Goal: Task Accomplishment & Management: Manage account settings

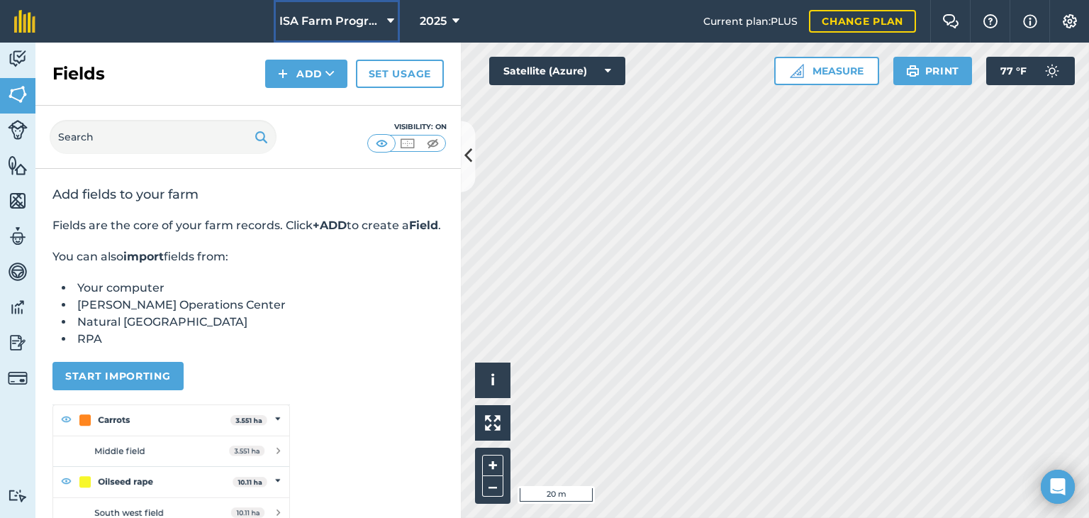
click at [352, 17] on span "ISA Farm Progress Show Farm" at bounding box center [330, 21] width 102 height 17
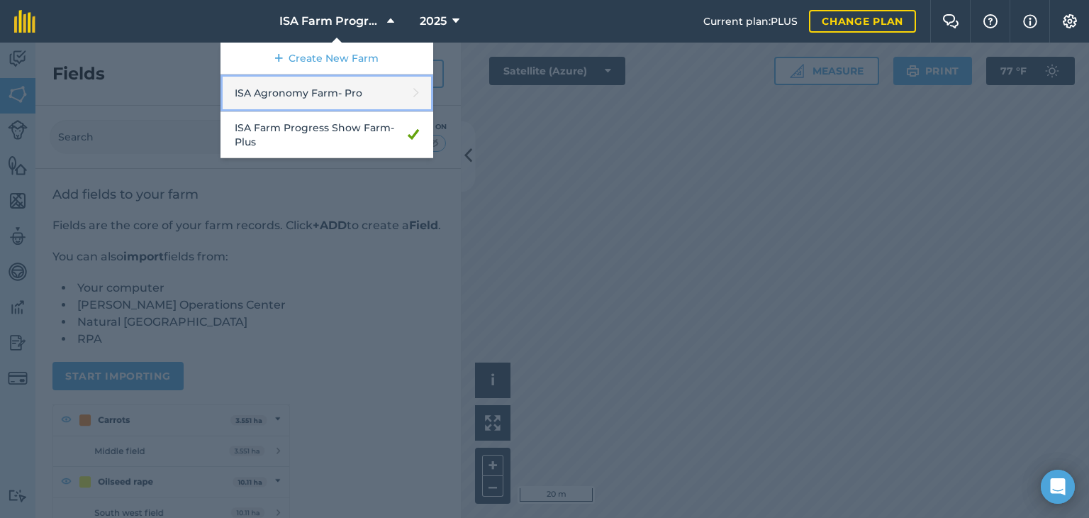
click at [333, 95] on link "ISA Agronomy Farm - Pro" at bounding box center [327, 93] width 213 height 38
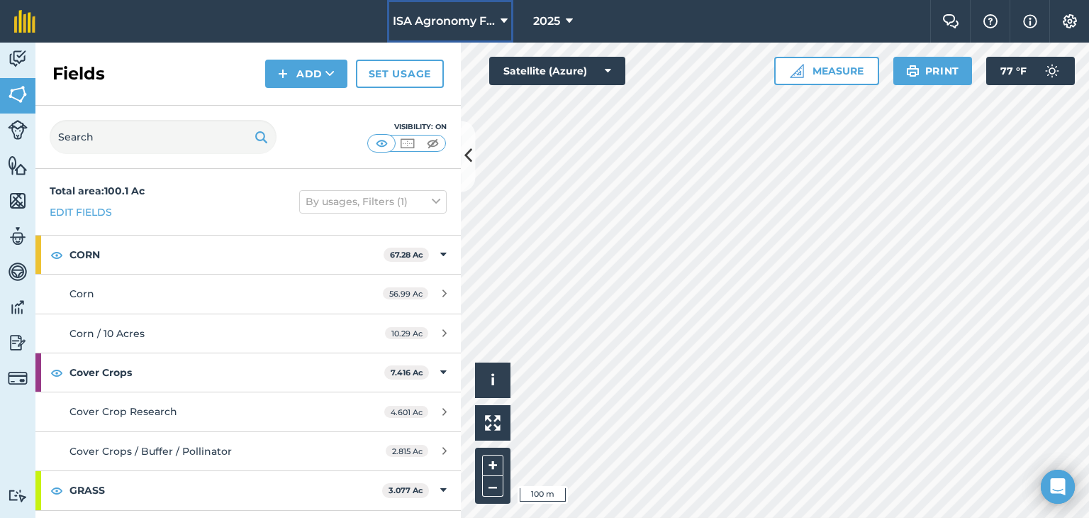
click at [496, 22] on button "ISA Agronomy Farm" at bounding box center [450, 21] width 126 height 43
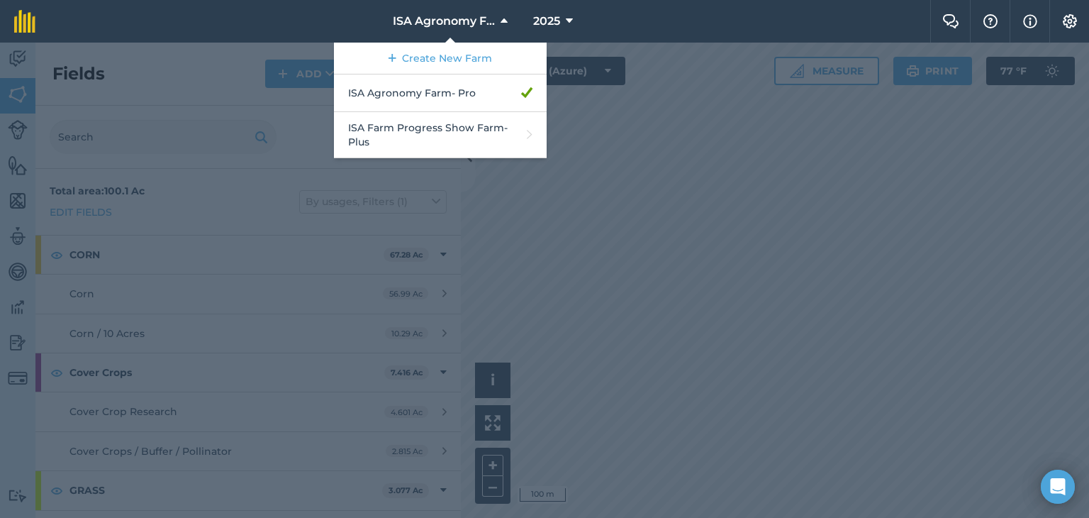
click at [599, 128] on div at bounding box center [544, 280] width 1089 height 475
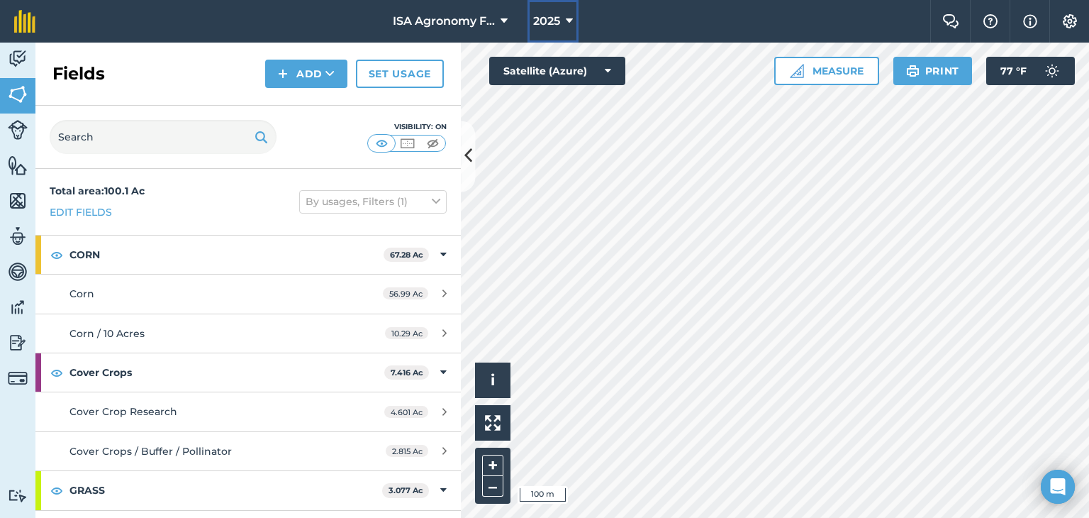
click at [562, 20] on button "2025" at bounding box center [553, 21] width 51 height 43
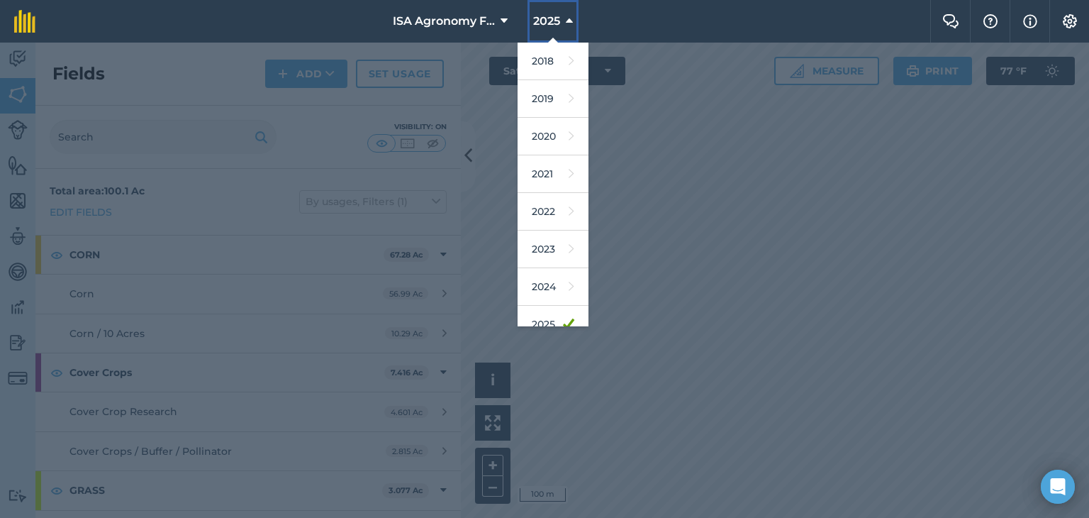
scroll to position [91, 0]
click at [601, 21] on nav "ISA Agronomy Farm 2025 2018 2019 2020 2021 2022 2023 2024 2025 2026 2027" at bounding box center [490, 21] width 881 height 43
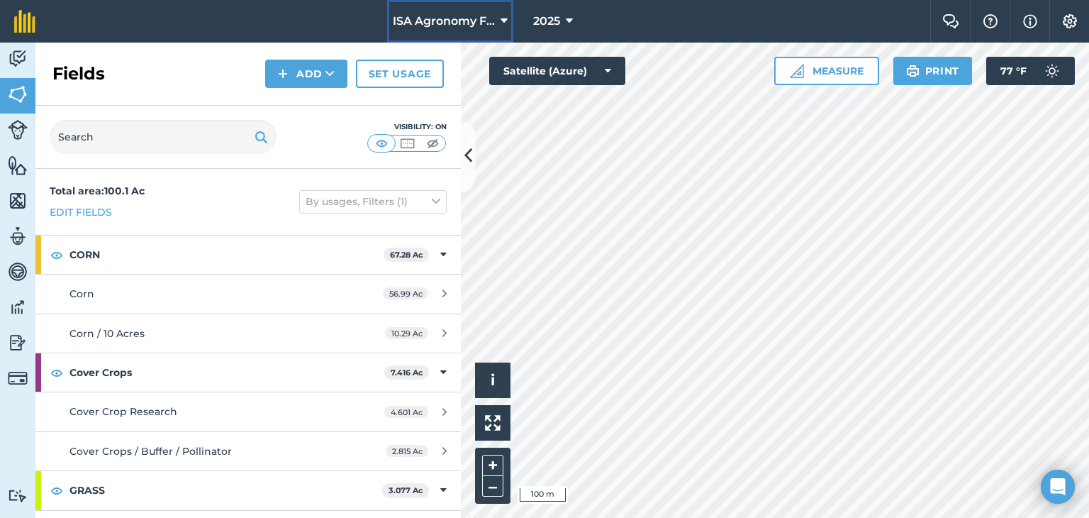
click at [480, 23] on span "ISA Agronomy Farm" at bounding box center [444, 21] width 102 height 17
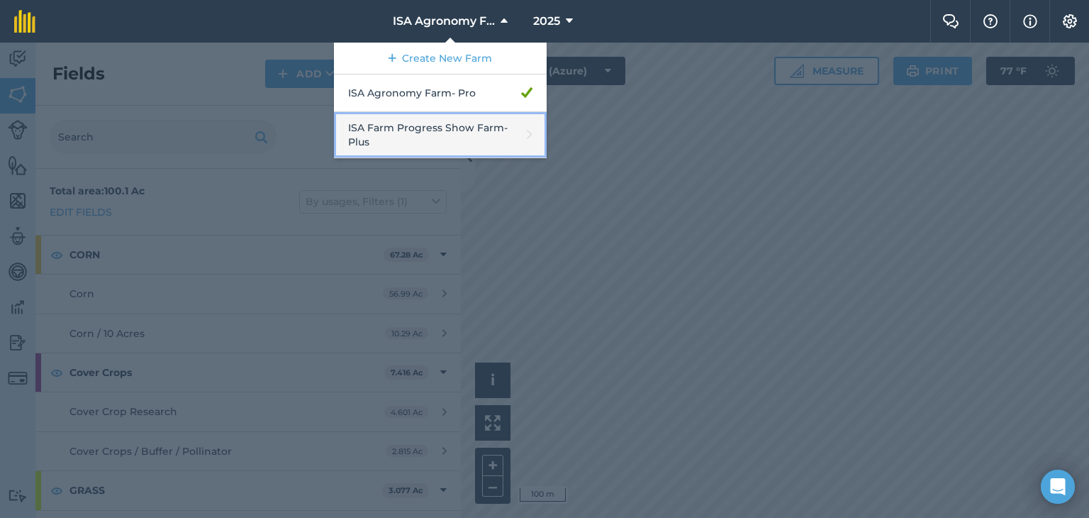
click at [440, 127] on link "ISA Farm Progress Show Farm - Plus" at bounding box center [440, 135] width 213 height 46
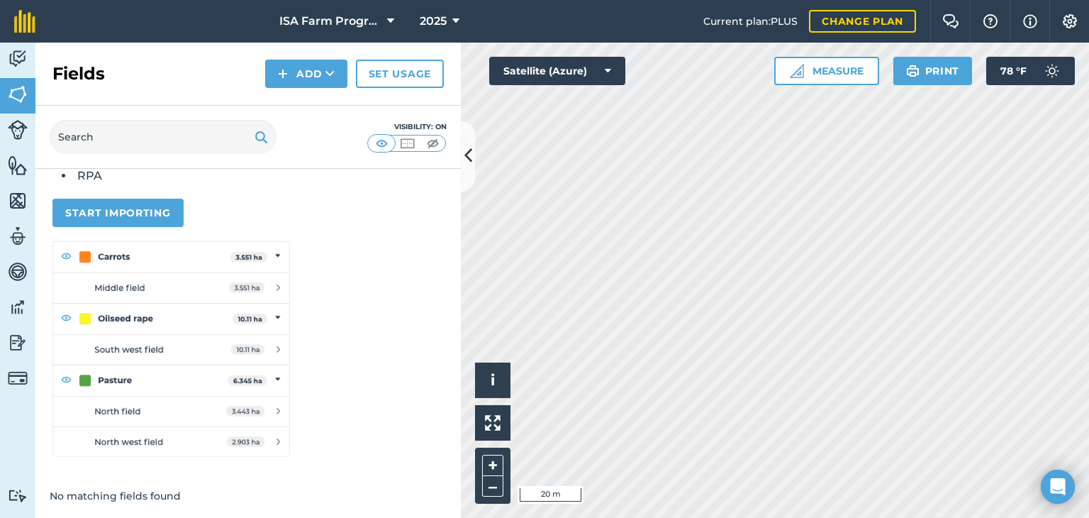
scroll to position [179, 0]
click at [314, 82] on button "Add" at bounding box center [306, 74] width 82 height 28
click at [316, 107] on link "Draw" at bounding box center [306, 105] width 78 height 31
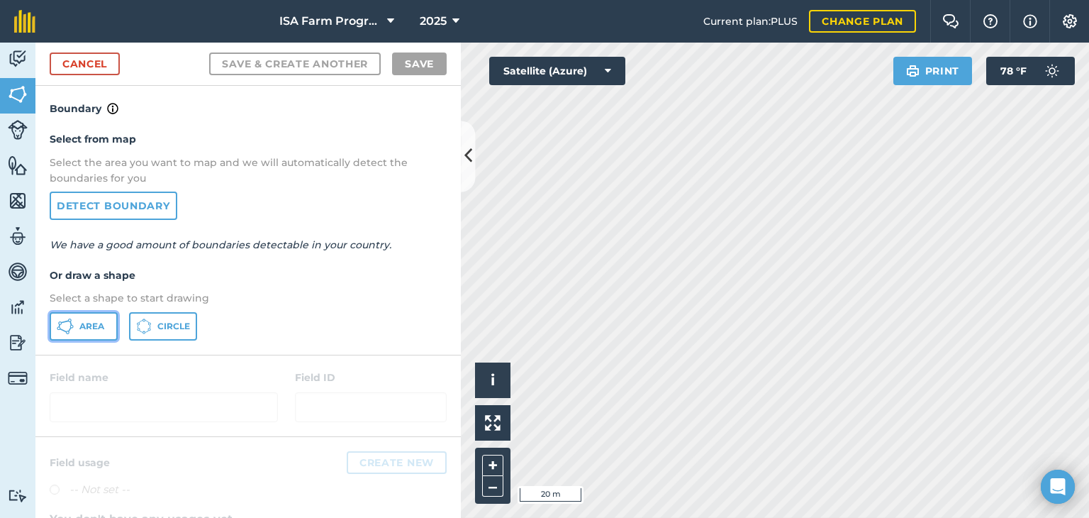
click at [98, 326] on span "Area" at bounding box center [91, 326] width 25 height 11
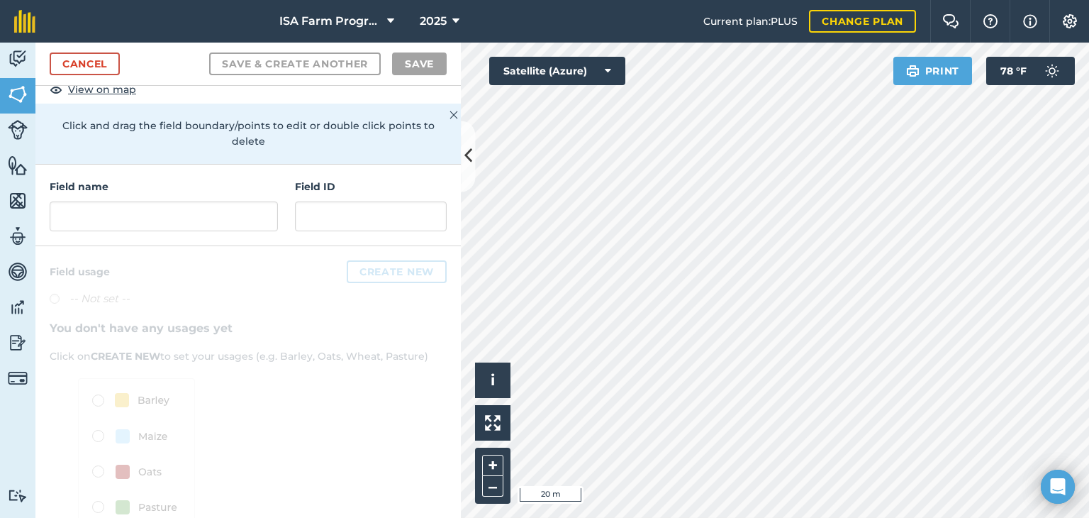
scroll to position [125, 0]
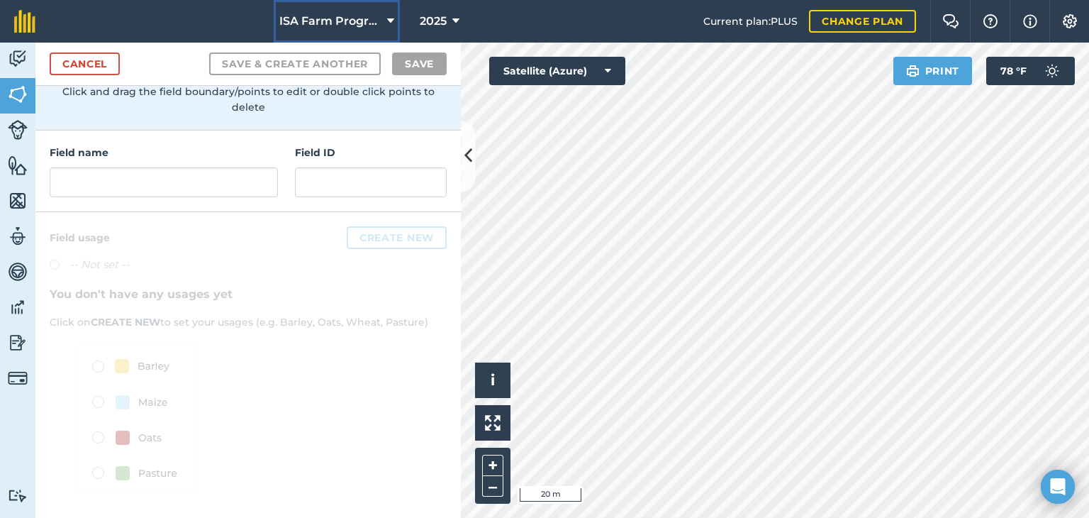
click at [369, 23] on span "ISA Farm Progress Show Farm" at bounding box center [330, 21] width 102 height 17
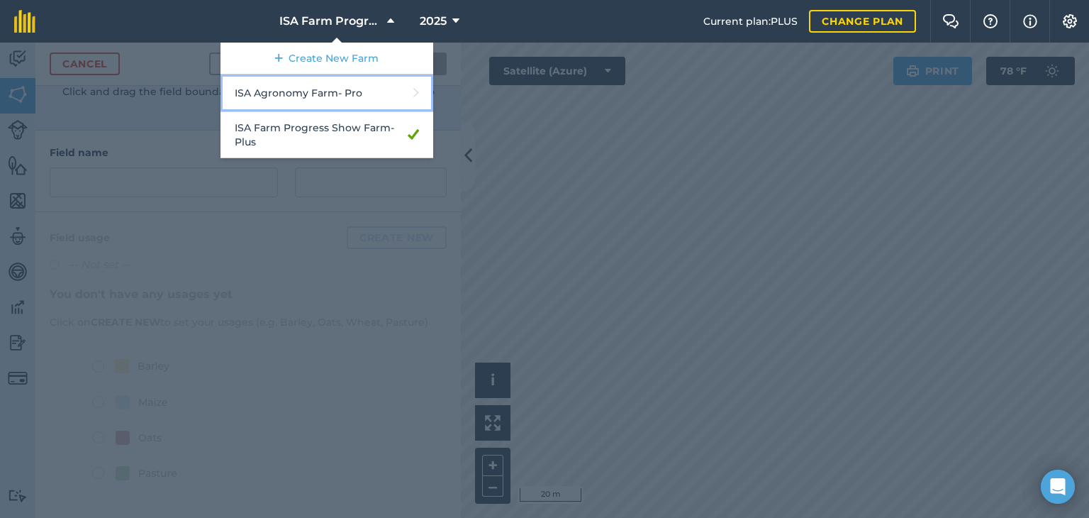
click at [318, 97] on link "ISA Agronomy Farm - Pro" at bounding box center [327, 93] width 213 height 38
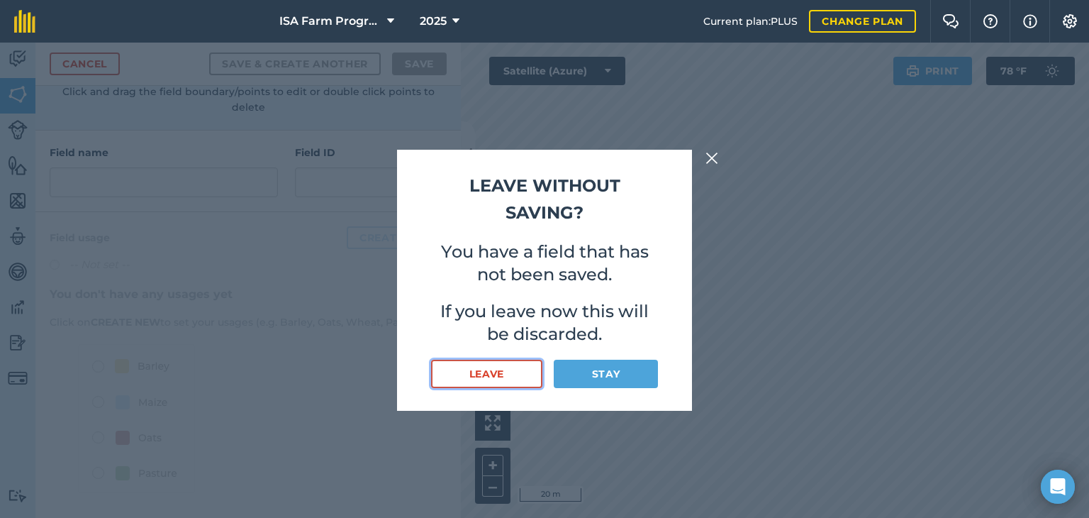
click at [528, 381] on button "Leave" at bounding box center [486, 374] width 111 height 28
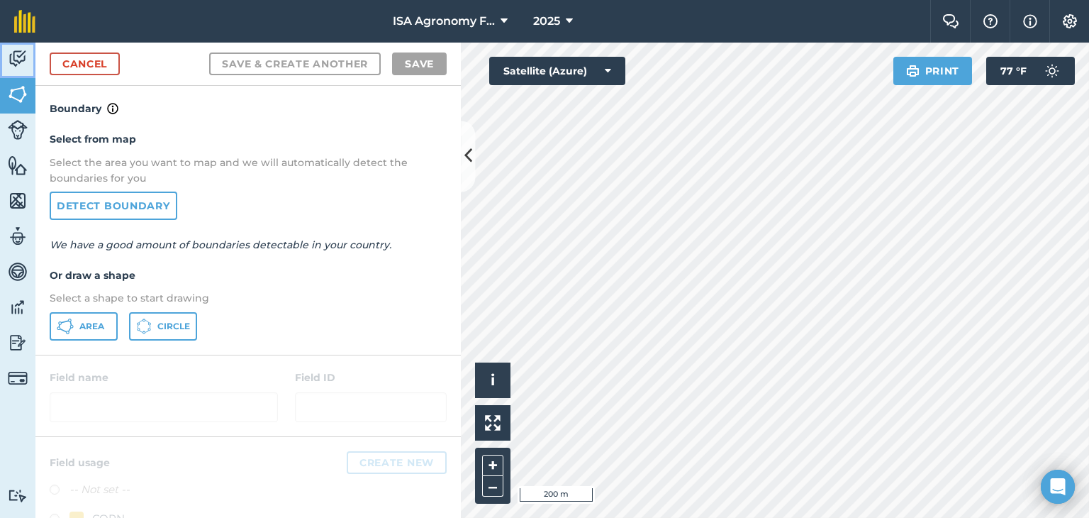
click at [11, 62] on img at bounding box center [18, 58] width 20 height 21
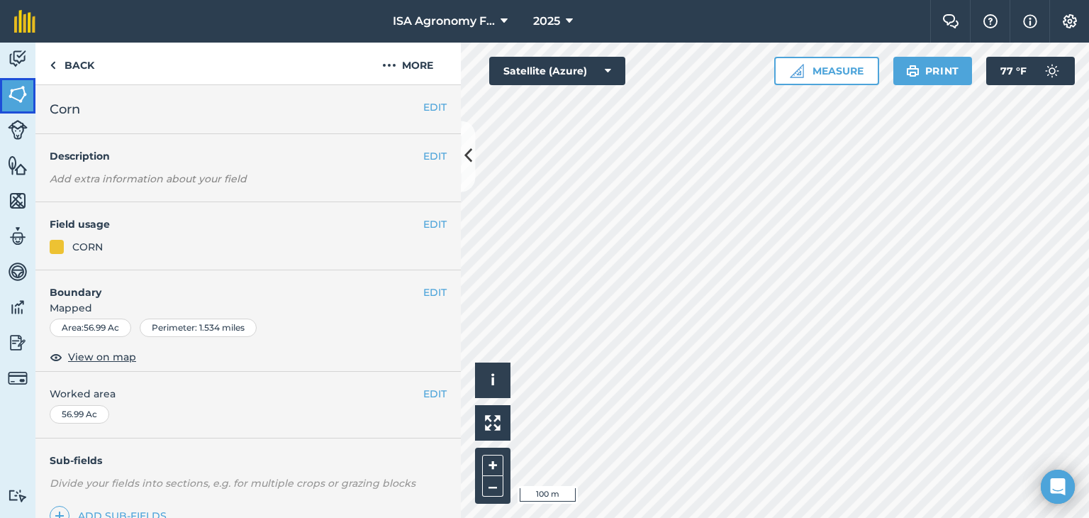
click at [16, 93] on img at bounding box center [18, 94] width 20 height 21
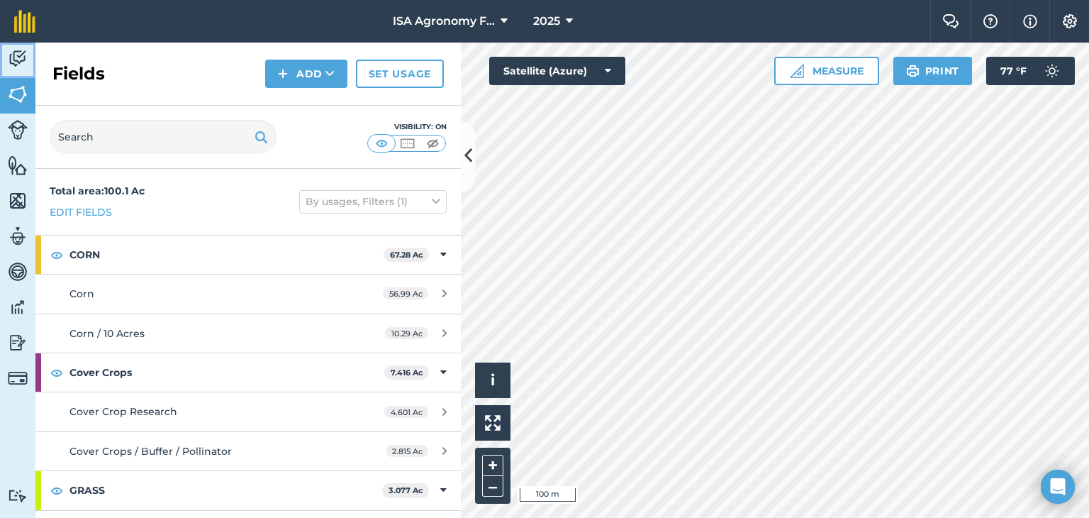
click at [17, 62] on img at bounding box center [18, 58] width 20 height 21
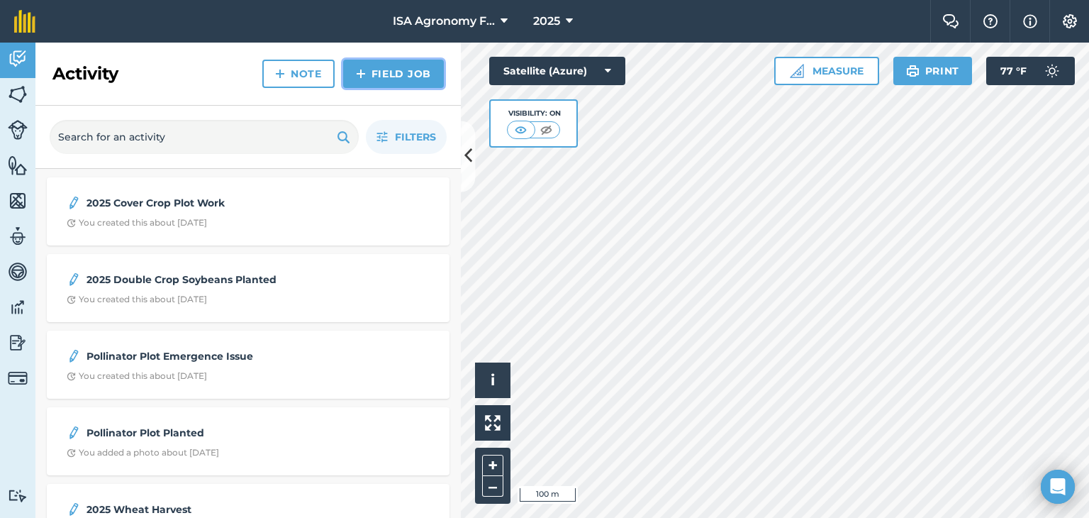
click at [377, 70] on link "Field Job" at bounding box center [393, 74] width 101 height 28
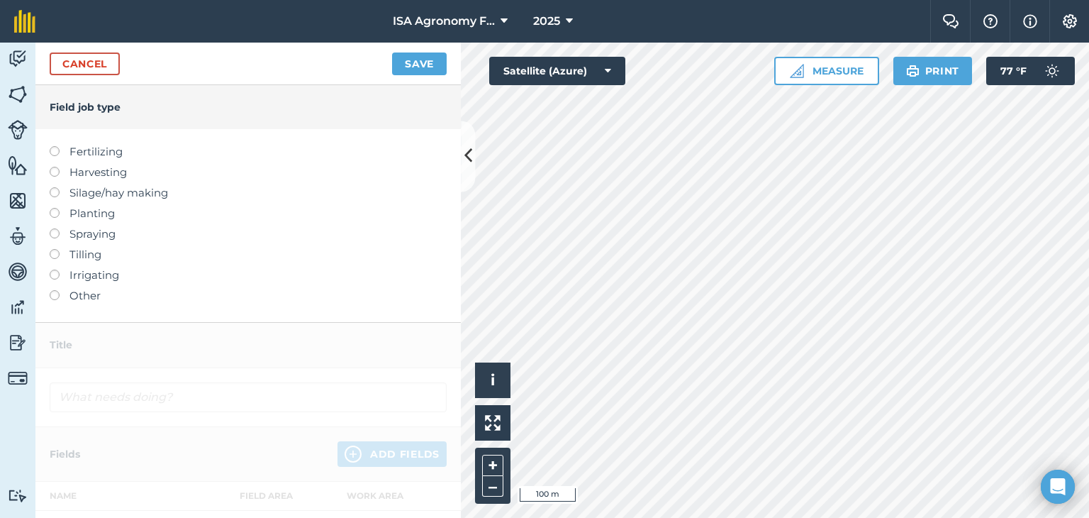
click at [83, 173] on label "Harvesting" at bounding box center [248, 172] width 397 height 17
type input "Harvesting"
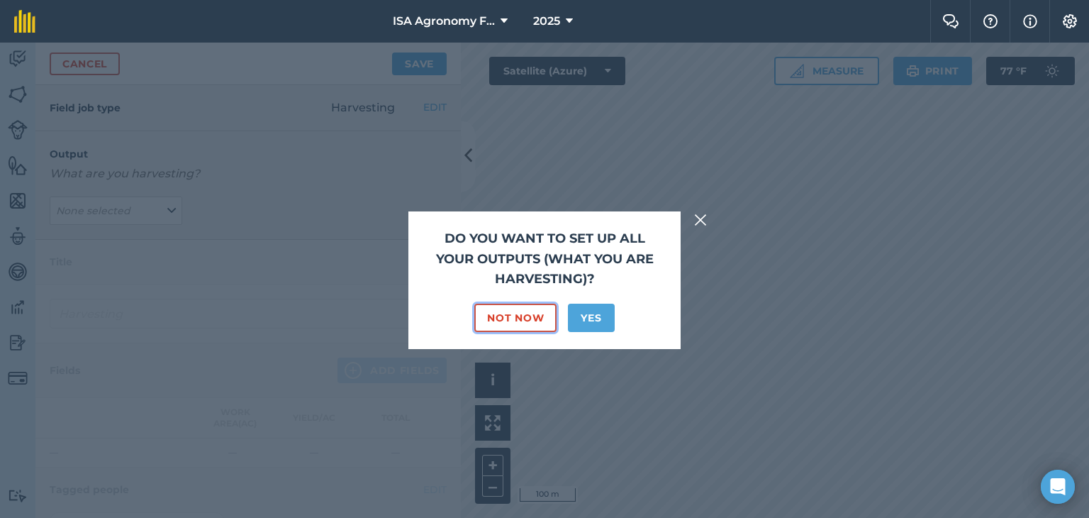
click at [535, 316] on button "Not Now" at bounding box center [515, 318] width 82 height 28
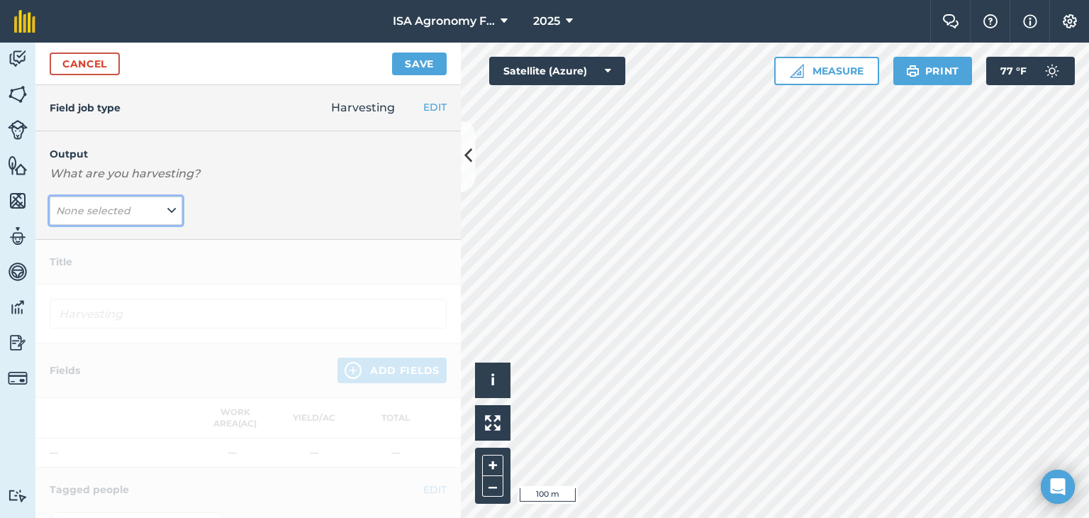
click at [148, 211] on button "None selected" at bounding box center [116, 210] width 133 height 28
click at [118, 248] on button "Add Output" at bounding box center [117, 241] width 129 height 20
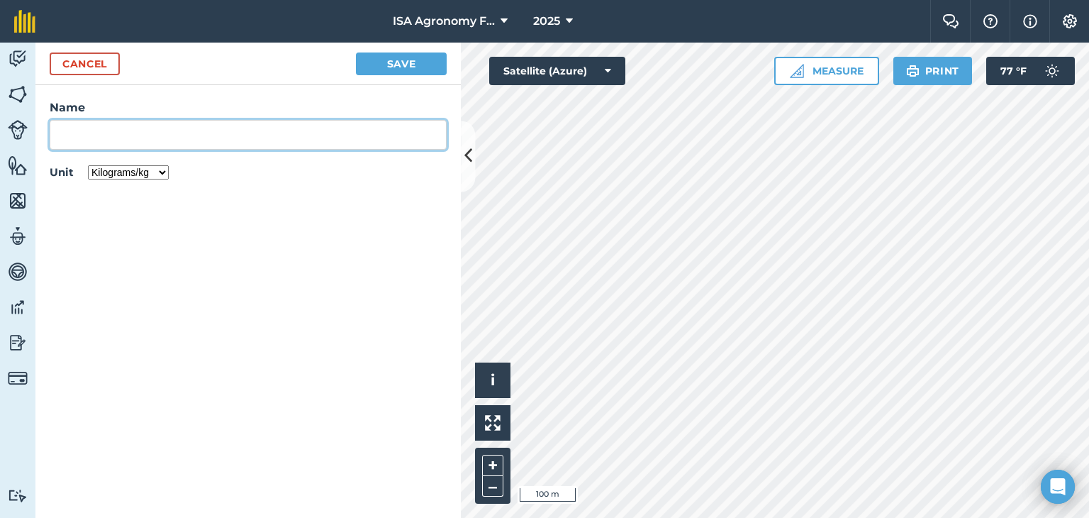
click at [119, 133] on input "Name" at bounding box center [248, 135] width 397 height 30
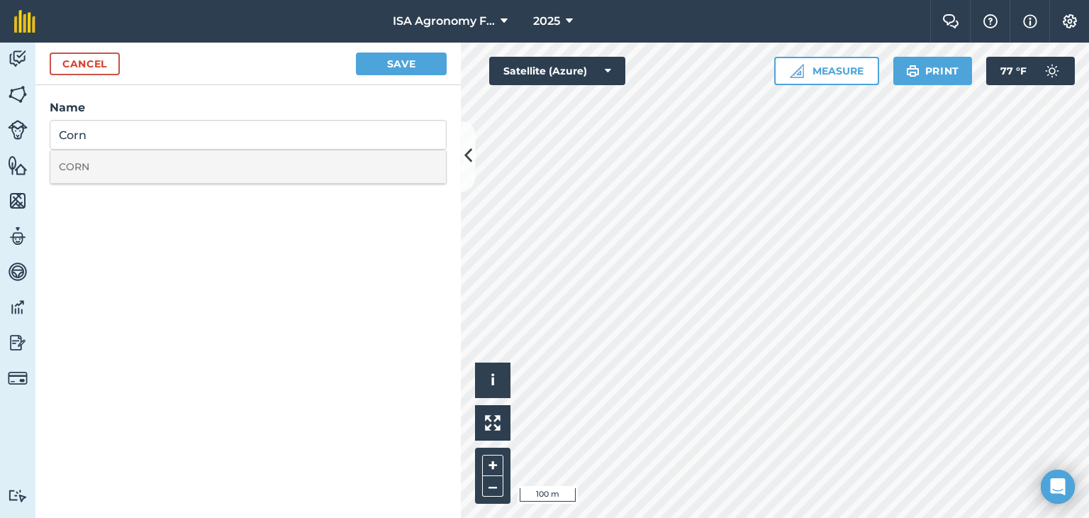
click at [131, 160] on li "CORN" at bounding box center [248, 166] width 396 height 33
type input "CORN"
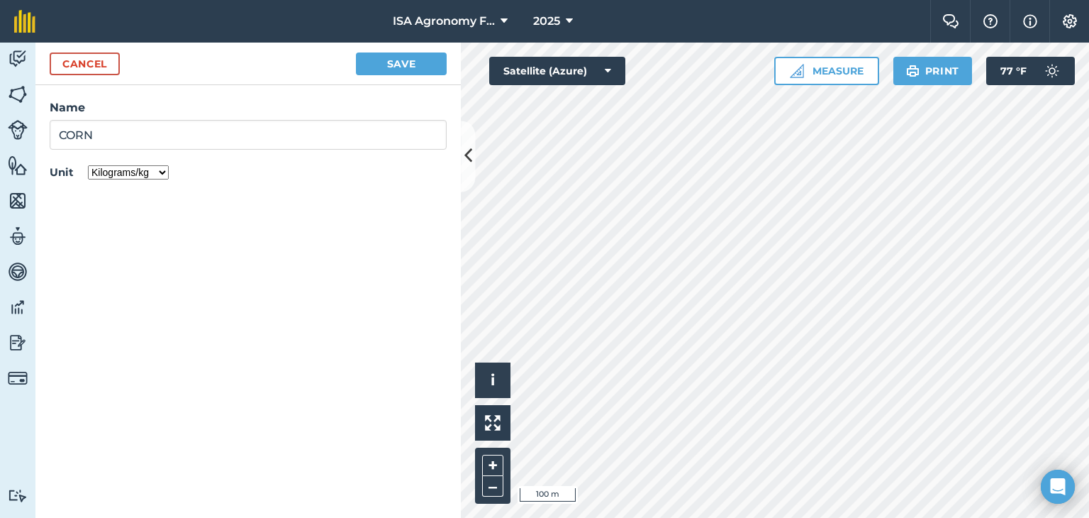
click at [161, 174] on select "Kilograms/kg Metric tonnes/t Litres/L Pounds/lb Imperial tons/t Gallons/gal Bus…" at bounding box center [128, 172] width 81 height 14
select select "BUSHEL"
click at [88, 165] on select "Kilograms/kg Metric tonnes/t Litres/L Pounds/lb Imperial tons/t Gallons/gal Bus…" at bounding box center [128, 172] width 81 height 14
click at [381, 64] on button "Save" at bounding box center [401, 63] width 91 height 23
type input "Harvesting CORN"
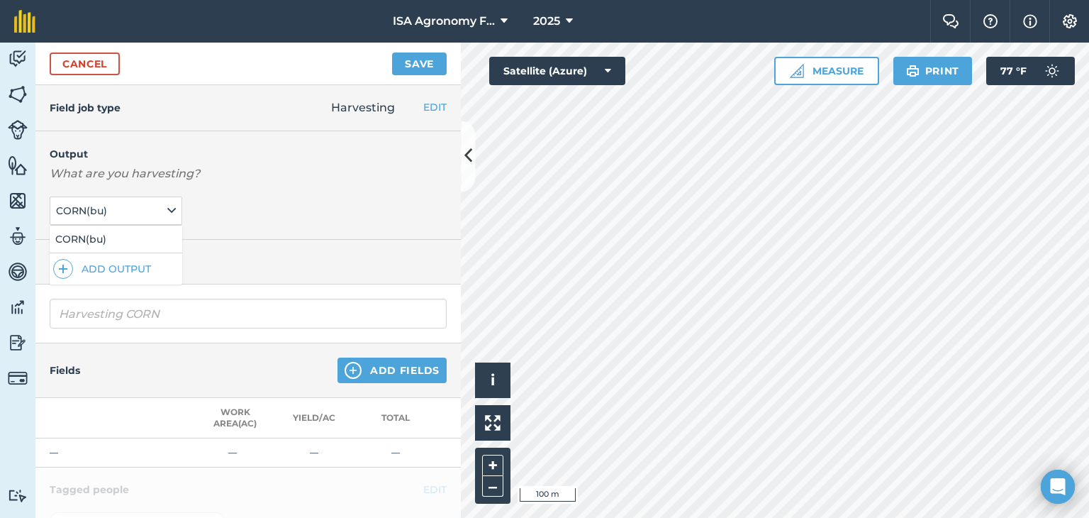
click at [290, 215] on div "Output What are you harvesting? CORN ( bu ) CORN ( bu ) Add Output" at bounding box center [248, 185] width 426 height 109
click at [377, 372] on button "Add Fields" at bounding box center [392, 370] width 109 height 26
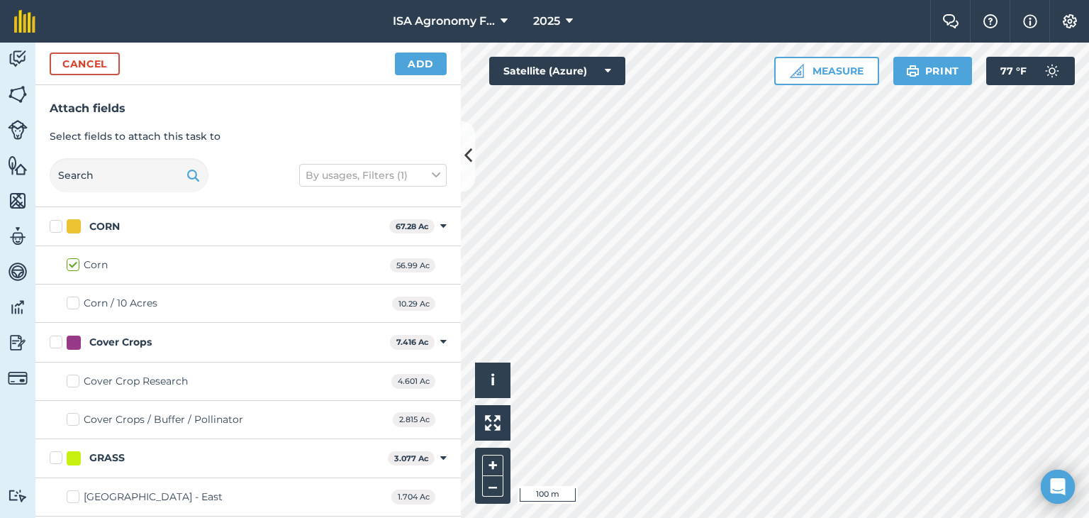
checkbox input "true"
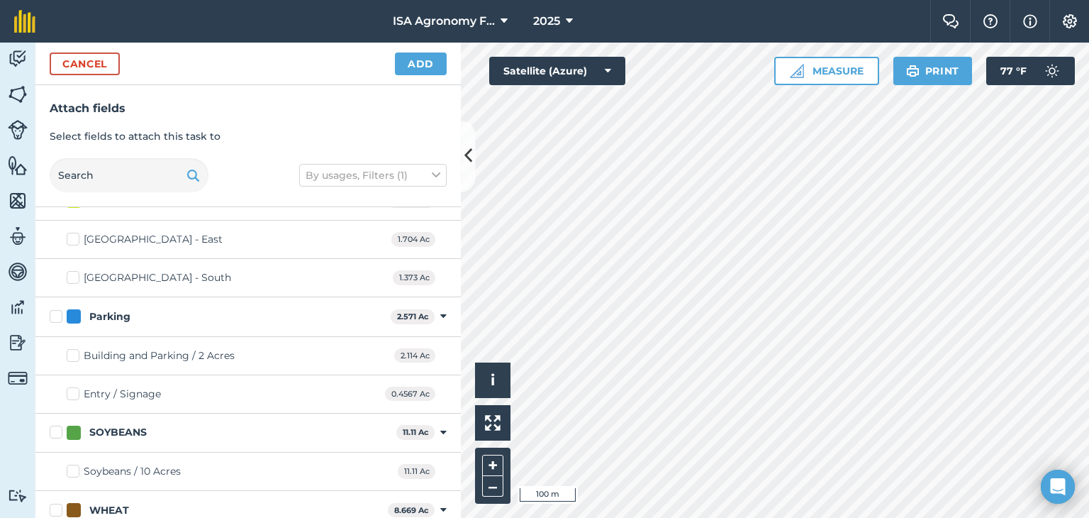
scroll to position [306, 0]
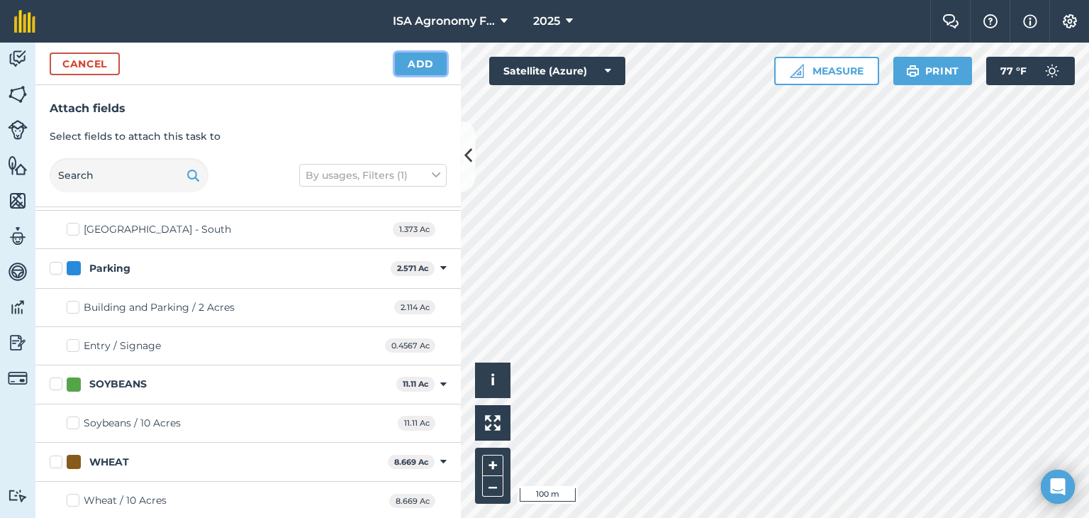
click at [414, 63] on button "Add" at bounding box center [421, 63] width 52 height 23
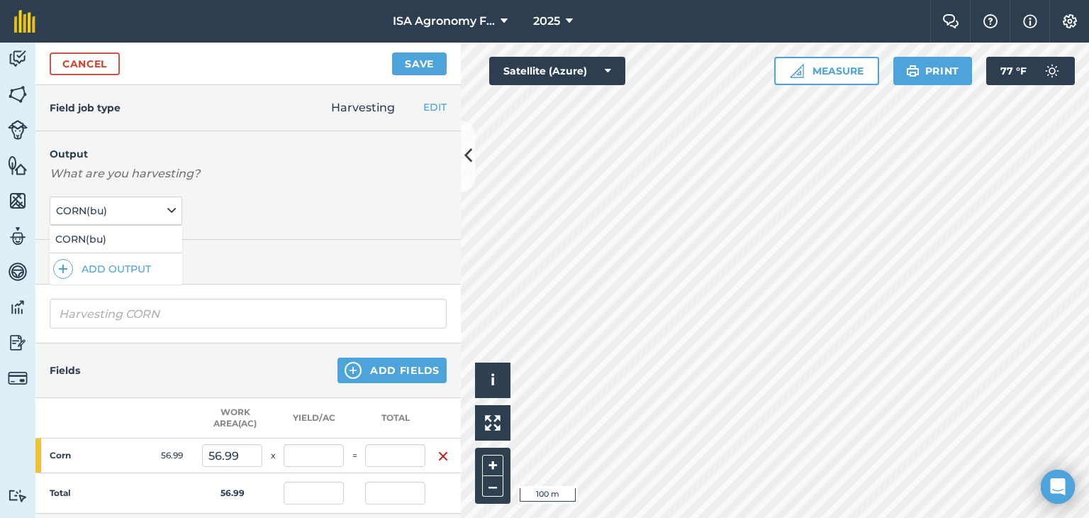
click at [337, 235] on div "Output What are you harvesting? CORN ( bu ) CORN ( bu ) Add Output" at bounding box center [248, 185] width 426 height 109
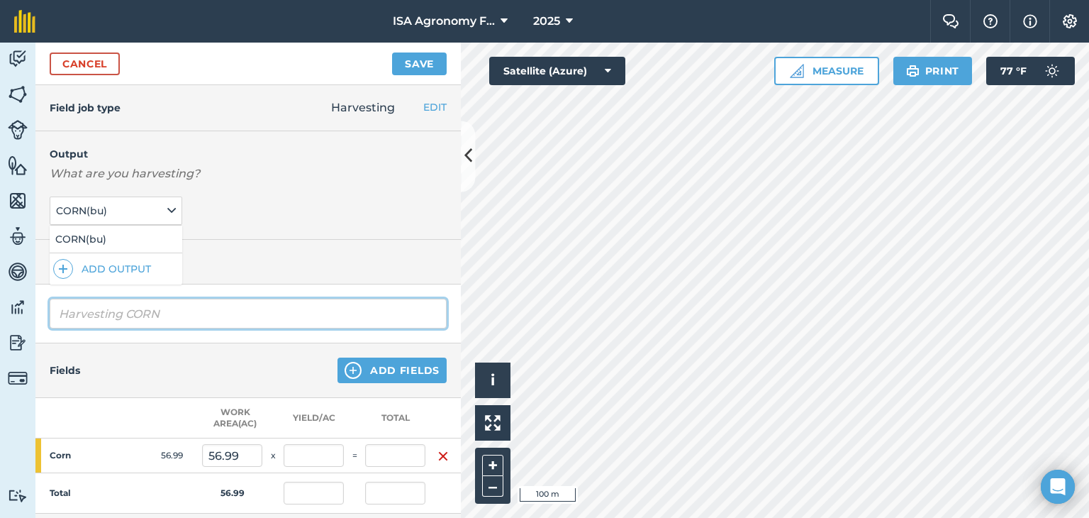
click at [249, 310] on input "Harvesting CORN" at bounding box center [248, 314] width 397 height 30
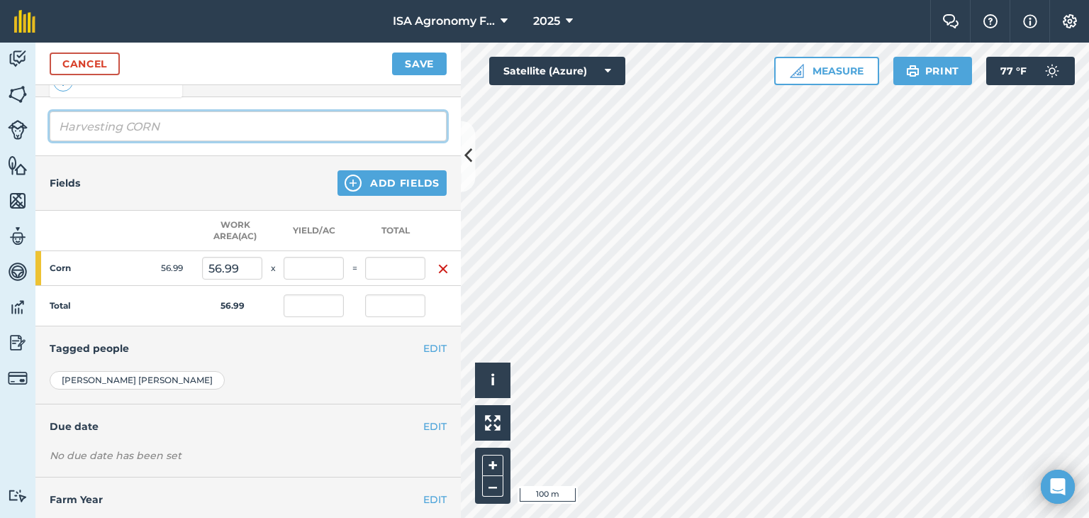
scroll to position [230, 0]
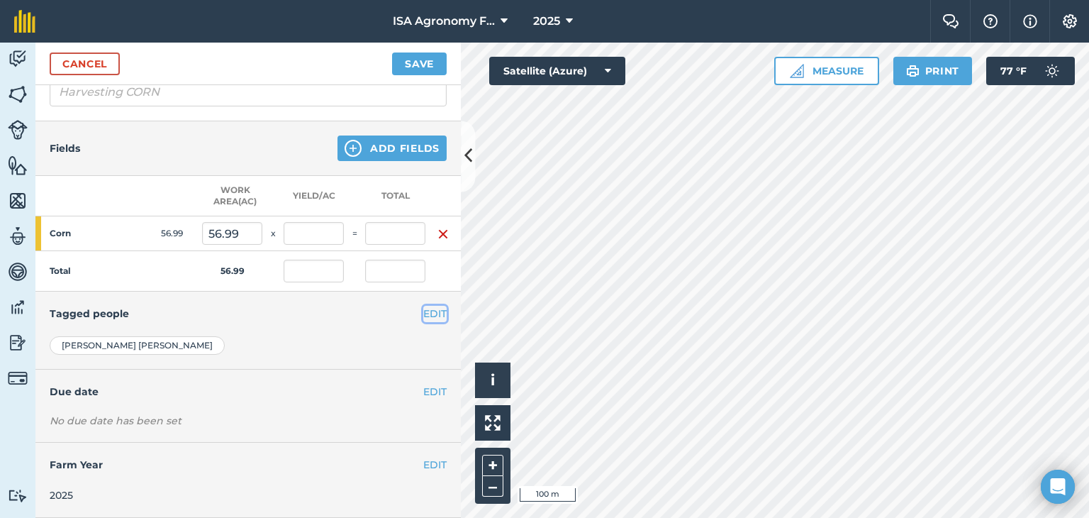
click at [423, 306] on button "EDIT" at bounding box center [434, 314] width 23 height 16
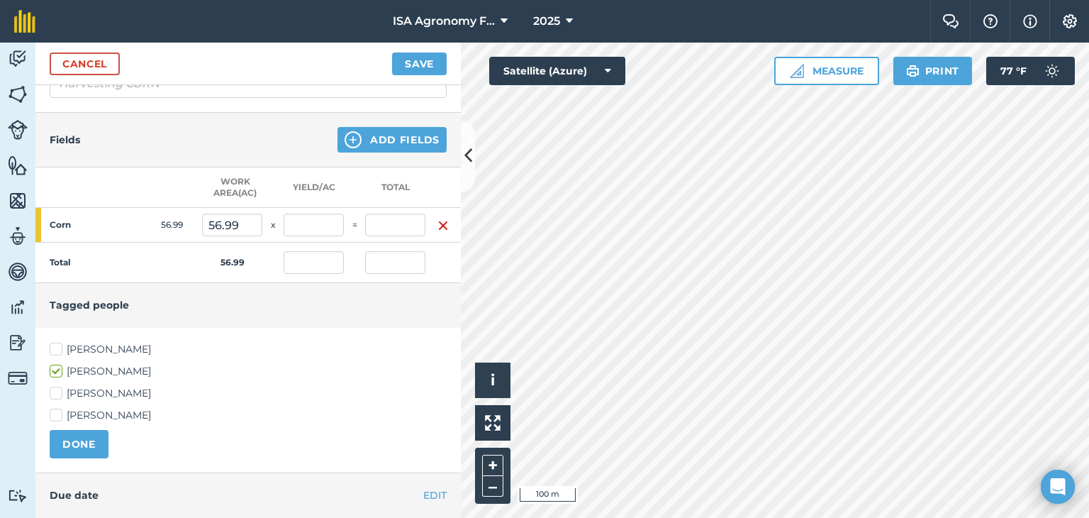
click at [91, 391] on label "Jim Isermann" at bounding box center [248, 393] width 397 height 15
click at [59, 391] on input "Jim Isermann" at bounding box center [54, 390] width 9 height 9
checkbox input "true"
click at [84, 447] on button "DONE" at bounding box center [79, 444] width 59 height 28
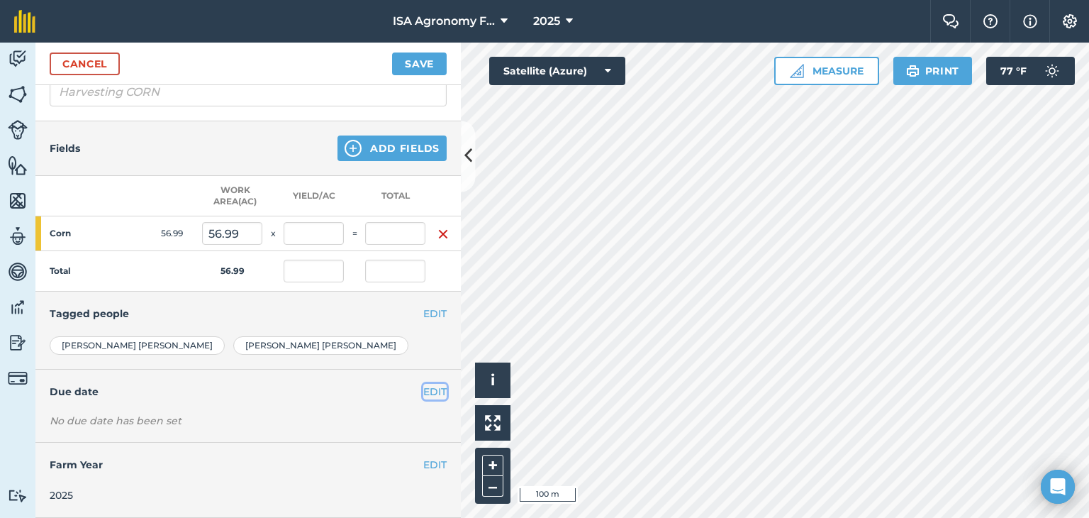
click at [423, 384] on button "EDIT" at bounding box center [434, 392] width 23 height 16
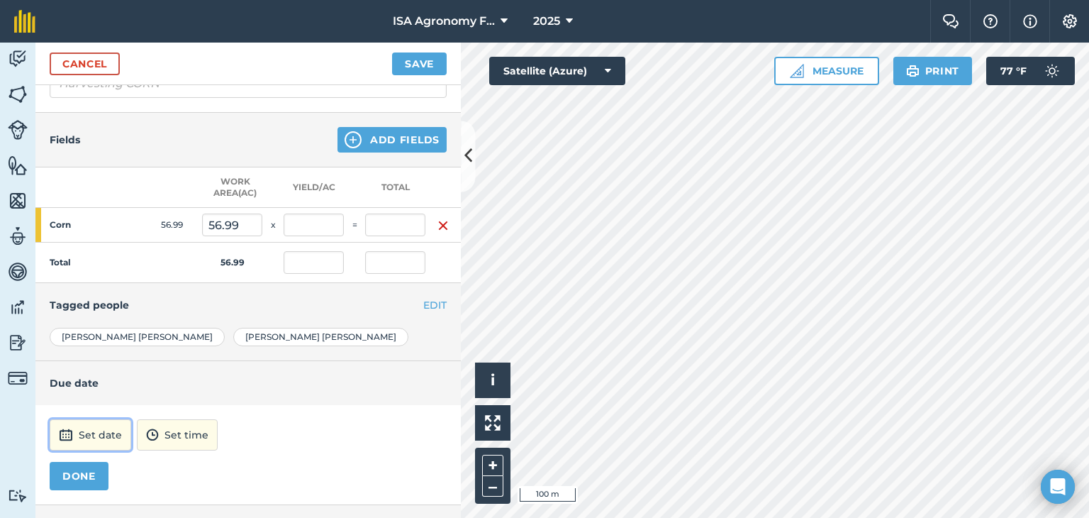
click at [105, 439] on button "Set date" at bounding box center [91, 434] width 82 height 31
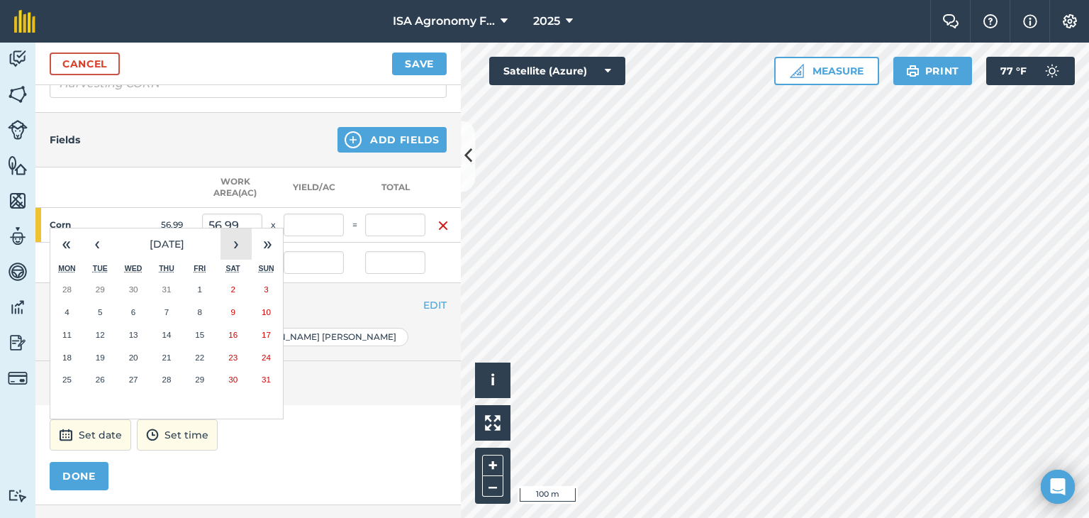
click at [240, 248] on button "›" at bounding box center [236, 243] width 31 height 31
click at [239, 247] on button "›" at bounding box center [236, 243] width 31 height 31
click at [167, 333] on abbr "16" at bounding box center [166, 334] width 9 height 9
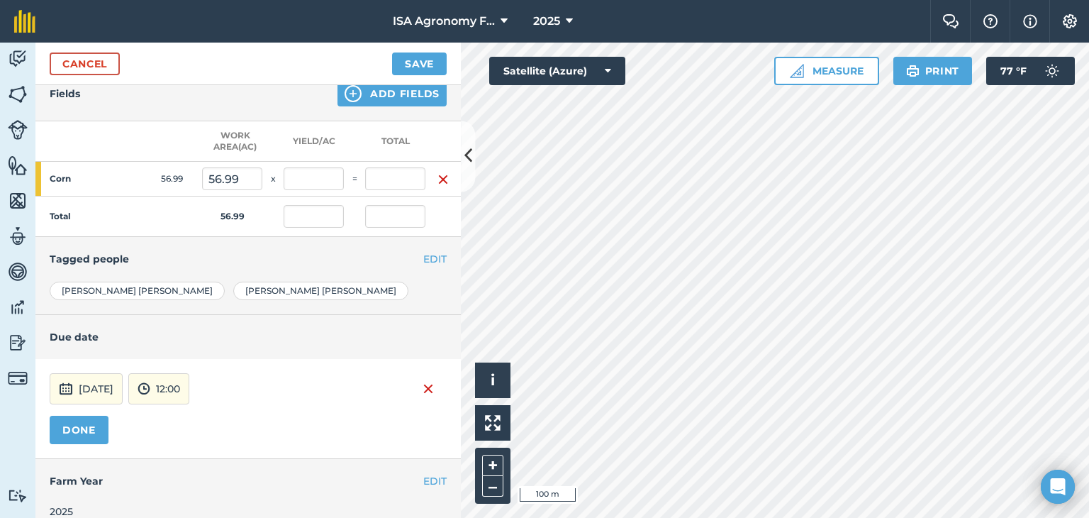
scroll to position [301, 0]
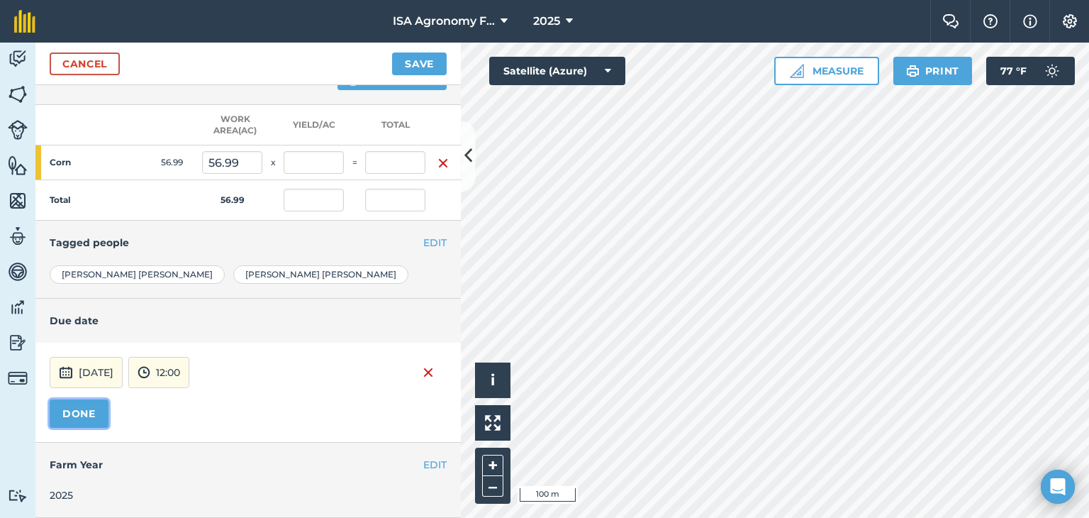
click at [87, 399] on button "DONE" at bounding box center [79, 413] width 59 height 28
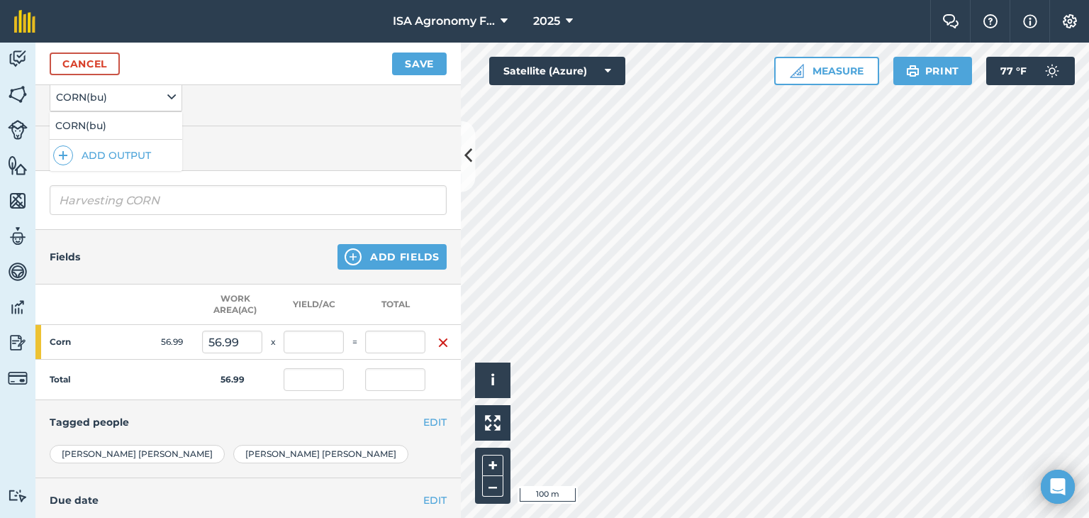
scroll to position [91, 0]
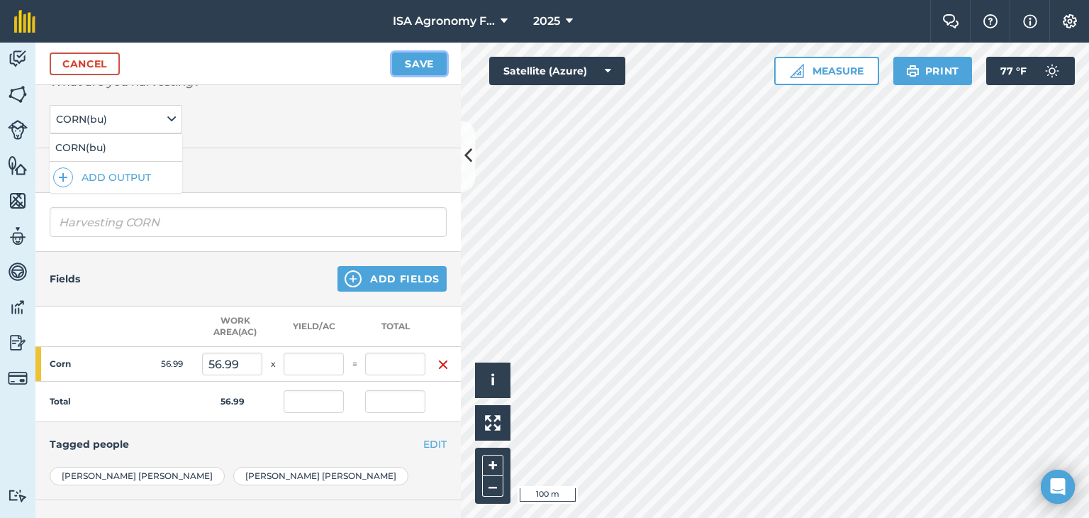
click at [419, 55] on button "Save" at bounding box center [419, 63] width 55 height 23
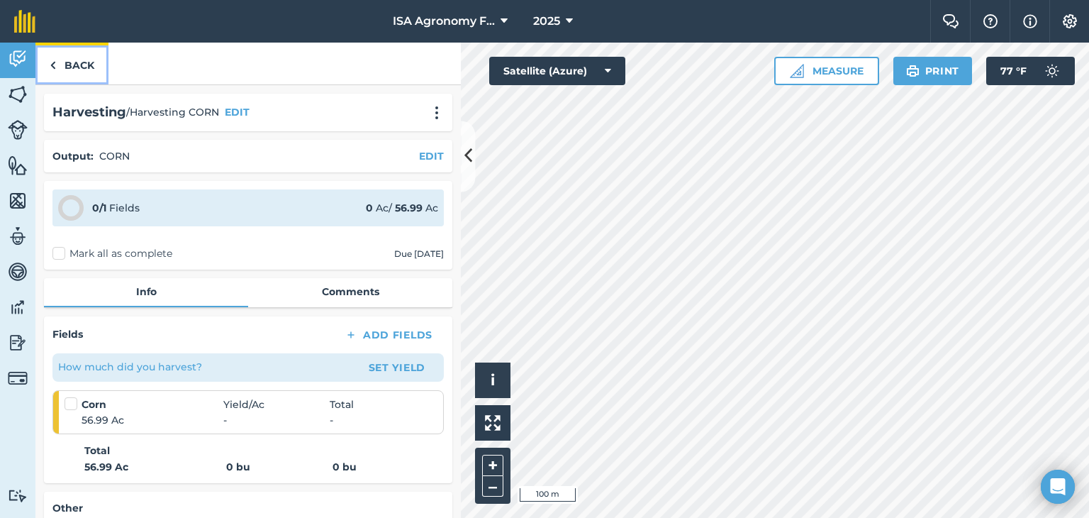
click at [58, 63] on link "Back" at bounding box center [71, 64] width 73 height 42
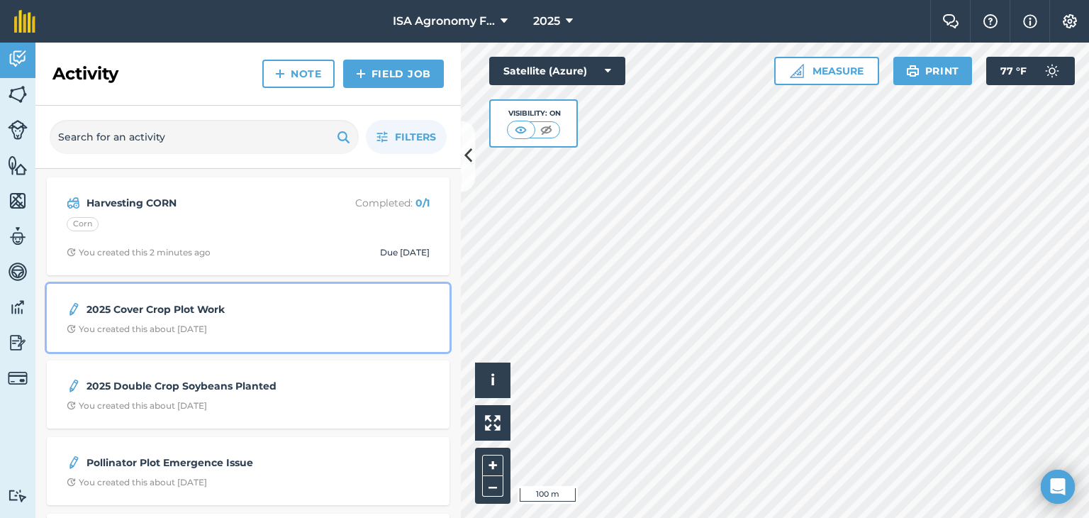
click at [178, 316] on strong "2025 Cover Crop Plot Work" at bounding box center [199, 309] width 225 height 16
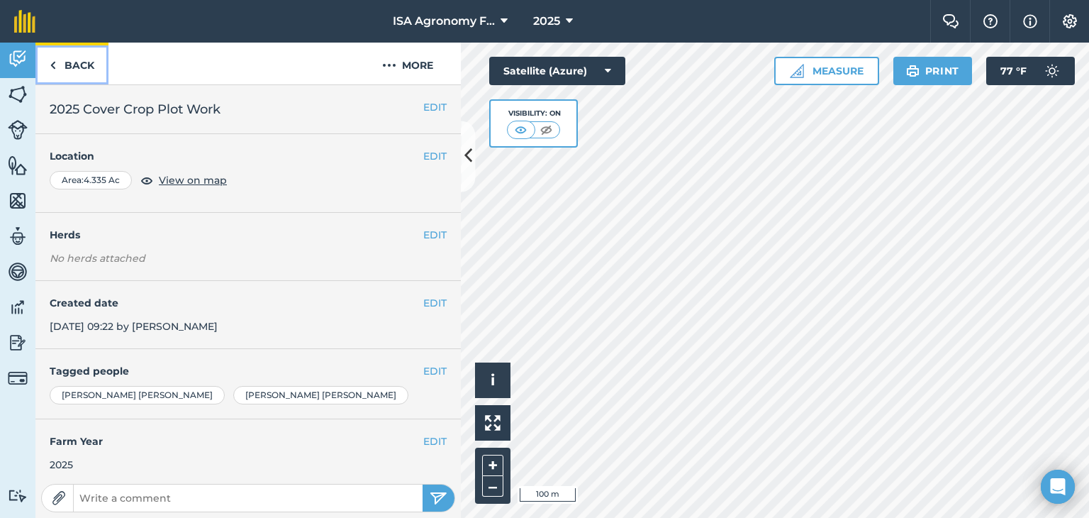
click at [57, 66] on link "Back" at bounding box center [71, 64] width 73 height 42
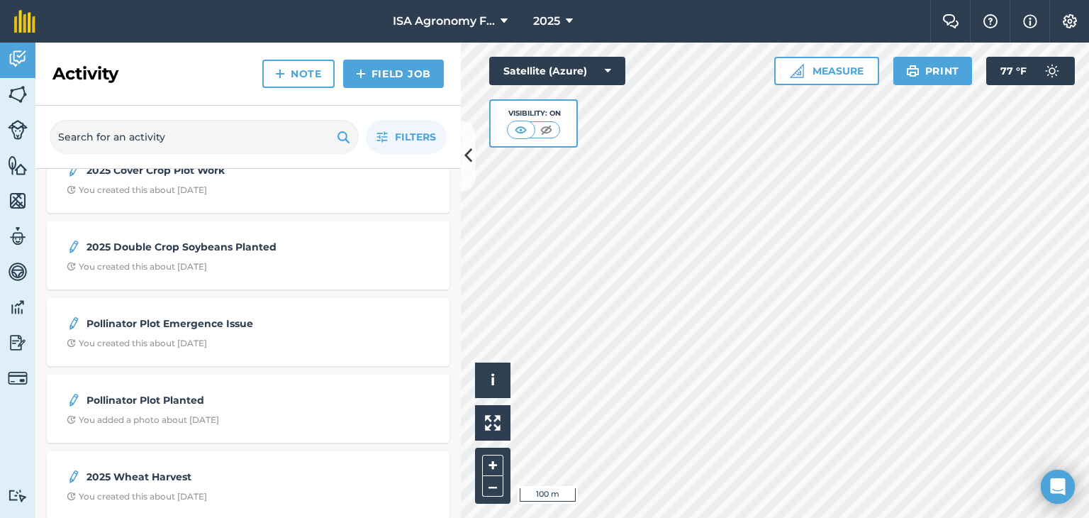
scroll to position [142, 0]
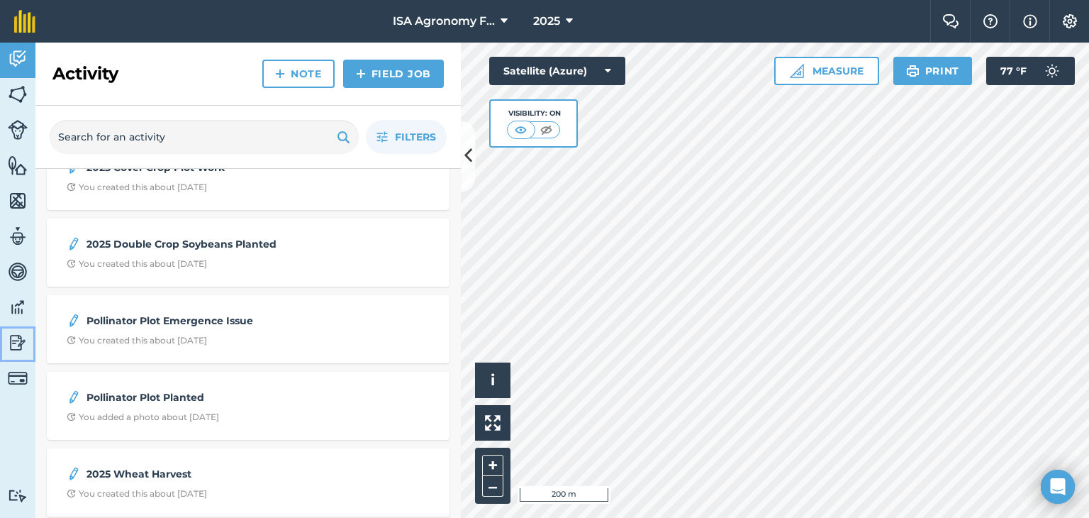
click at [18, 344] on img at bounding box center [18, 342] width 20 height 21
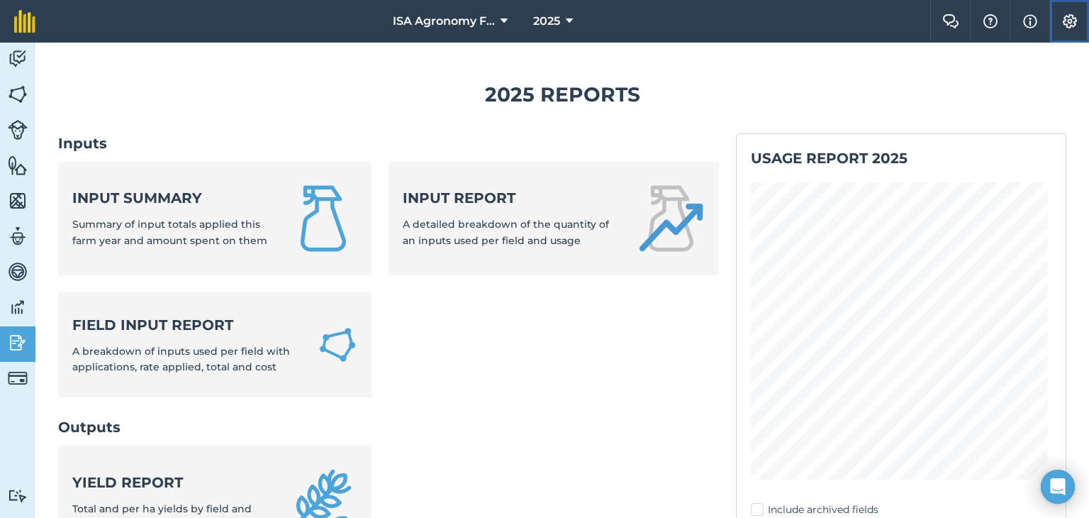
click at [1069, 16] on img at bounding box center [1070, 21] width 17 height 14
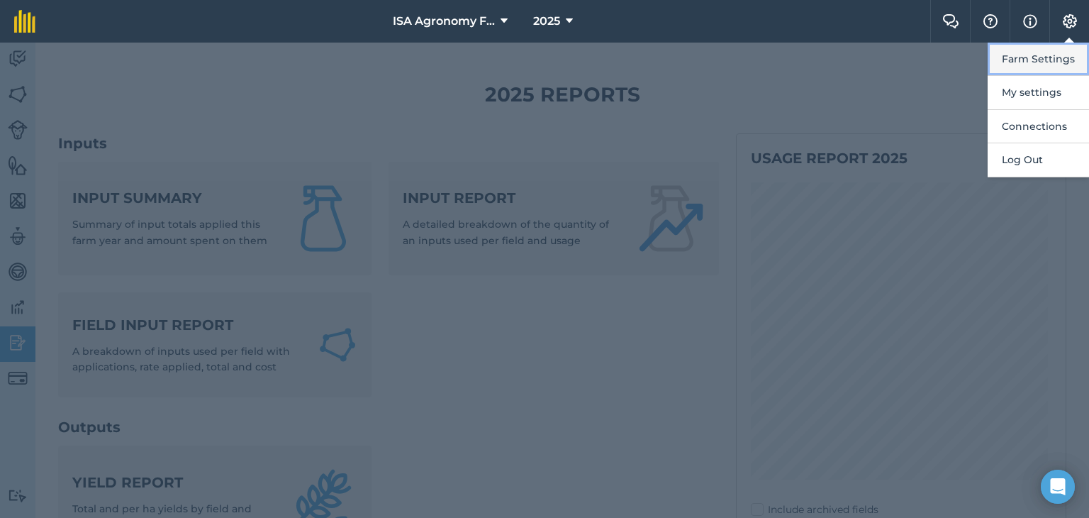
click at [1050, 62] on button "Farm Settings" at bounding box center [1038, 59] width 101 height 33
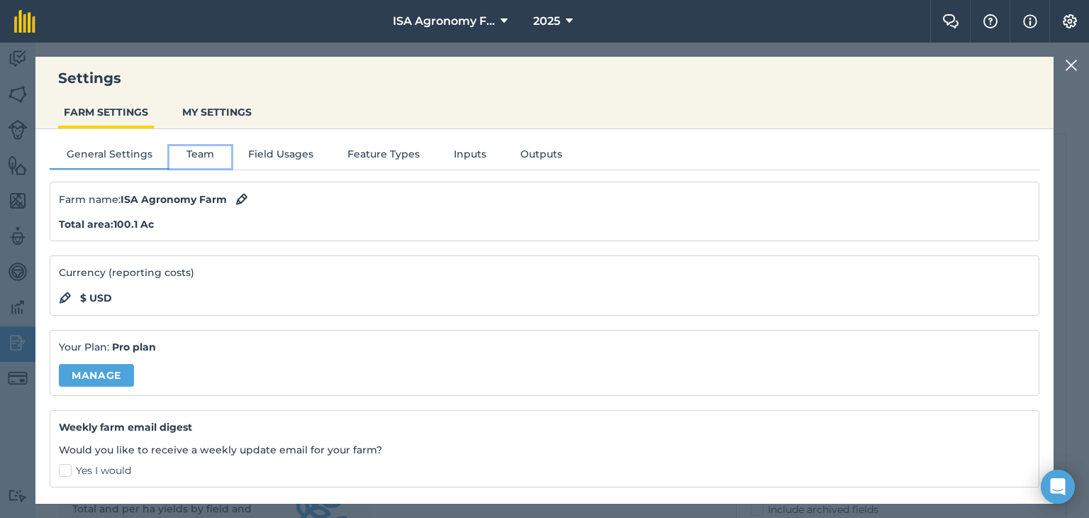
click at [206, 162] on button "Team" at bounding box center [201, 156] width 62 height 21
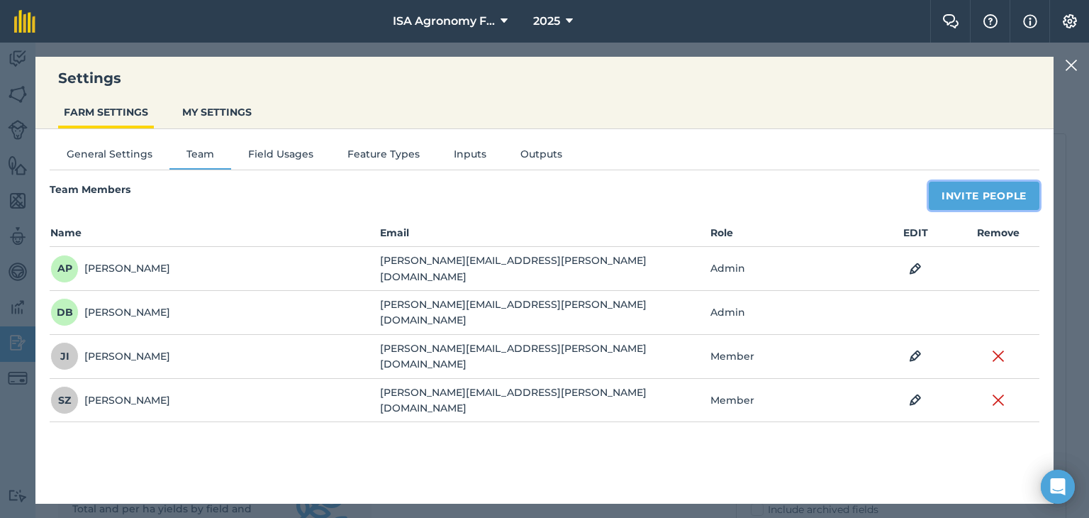
click at [993, 196] on button "Invite People" at bounding box center [984, 196] width 111 height 28
select select "MEMBER"
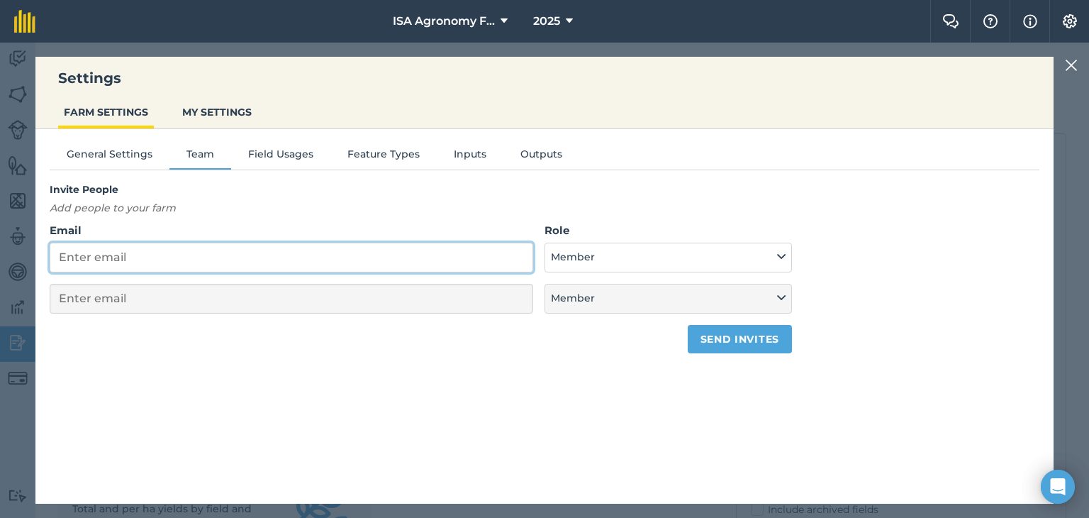
click at [172, 250] on input "Email" at bounding box center [292, 258] width 484 height 30
type input "s"
select select "MEMBER"
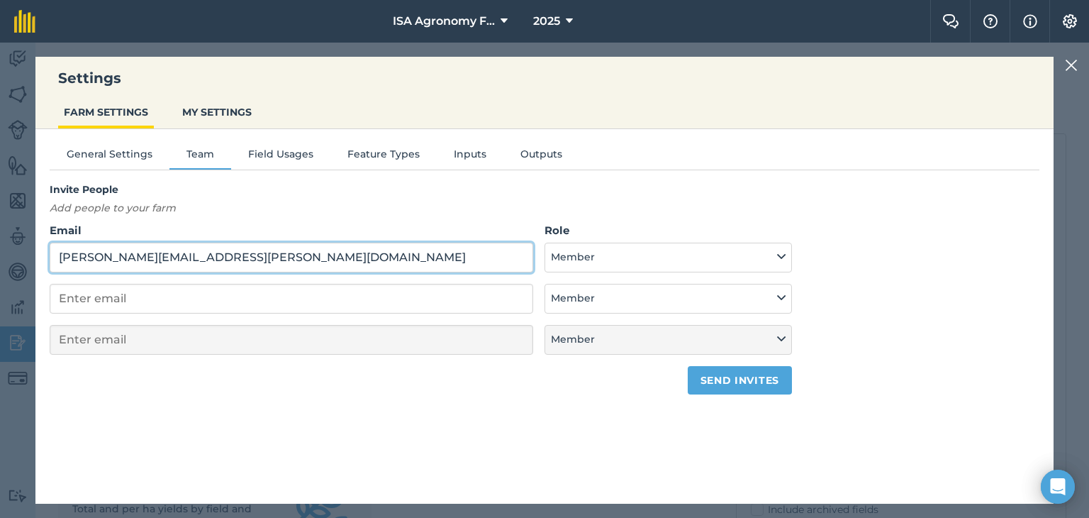
type input "[PERSON_NAME][EMAIL_ADDRESS][PERSON_NAME][DOMAIN_NAME]"
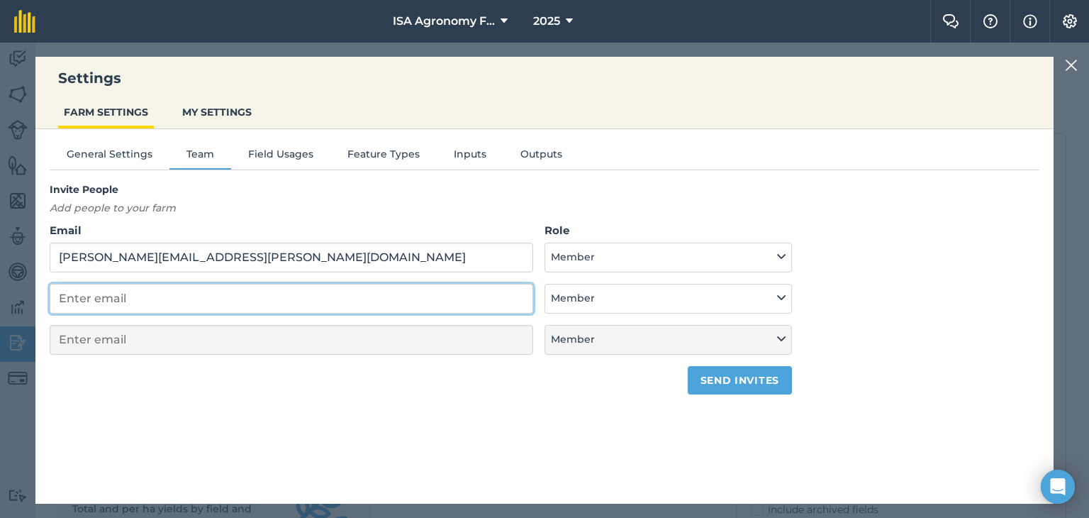
click at [279, 299] on input "email" at bounding box center [292, 299] width 484 height 30
type input "d"
select select "MEMBER"
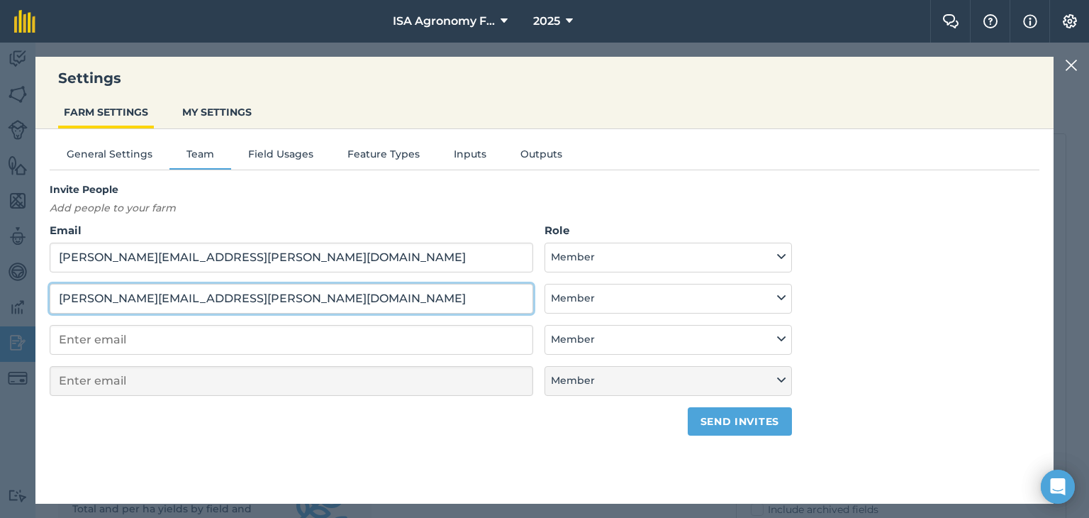
type input "[PERSON_NAME][EMAIL_ADDRESS][PERSON_NAME][DOMAIN_NAME]"
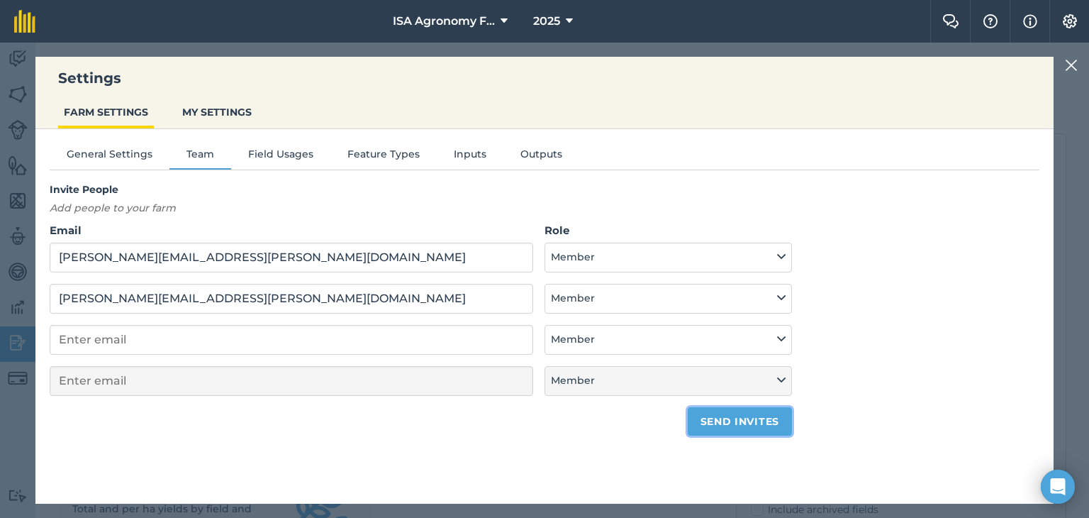
click at [758, 416] on button "Send invites" at bounding box center [740, 421] width 104 height 28
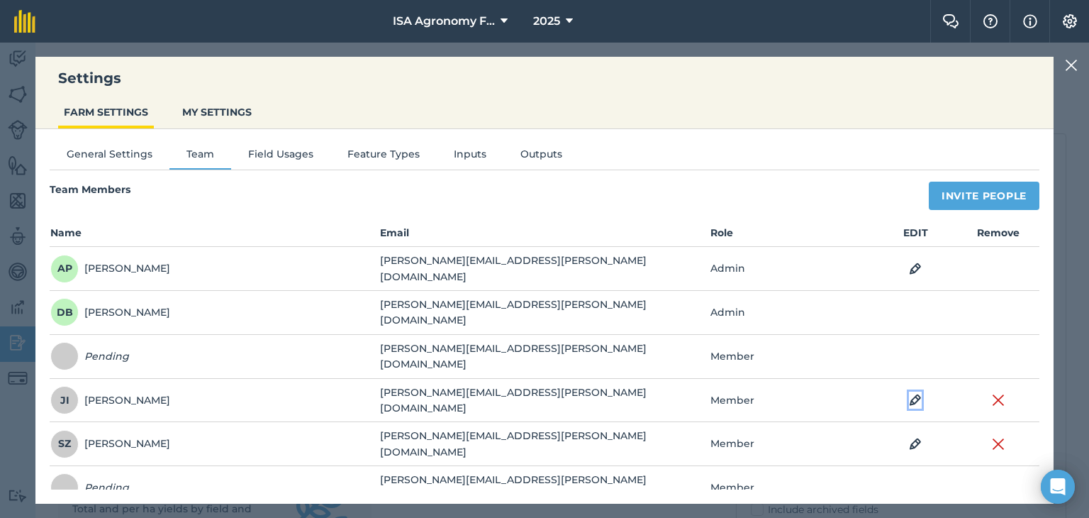
click at [916, 391] on img at bounding box center [915, 399] width 13 height 17
click at [872, 391] on td "Admin - Has full farm management permissions, can view farm reports and manage …" at bounding box center [792, 401] width 165 height 44
click at [816, 154] on ul "General Settings Team Field Usages Feature Types Inputs Outputs" at bounding box center [545, 157] width 990 height 23
click at [801, 398] on td "Admin - Has full farm management permissions, can view farm reports and manage …" at bounding box center [792, 401] width 165 height 44
click at [755, 398] on button "Member" at bounding box center [746, 400] width 71 height 30
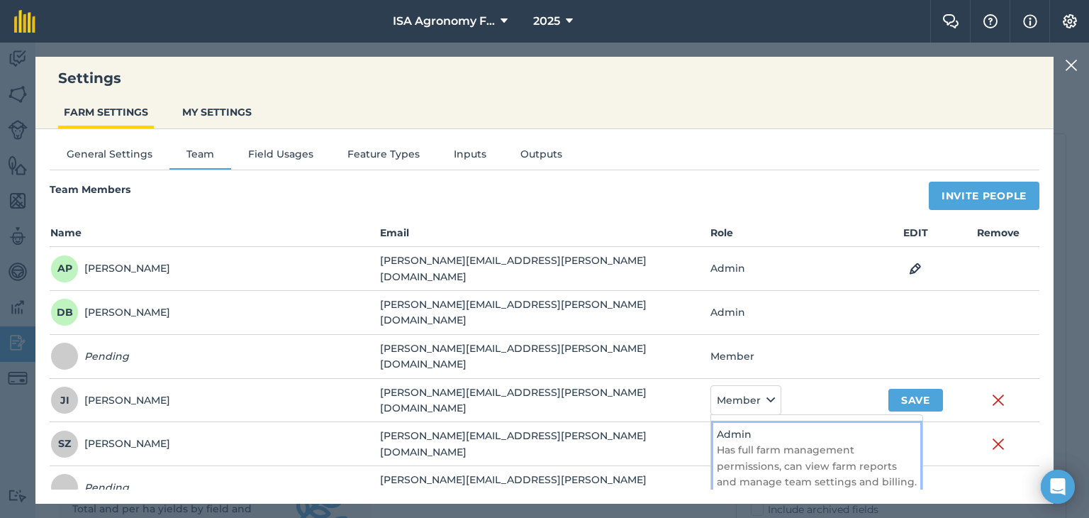
click at [745, 426] on h4 "Admin" at bounding box center [817, 434] width 200 height 16
select select "ADMIN"
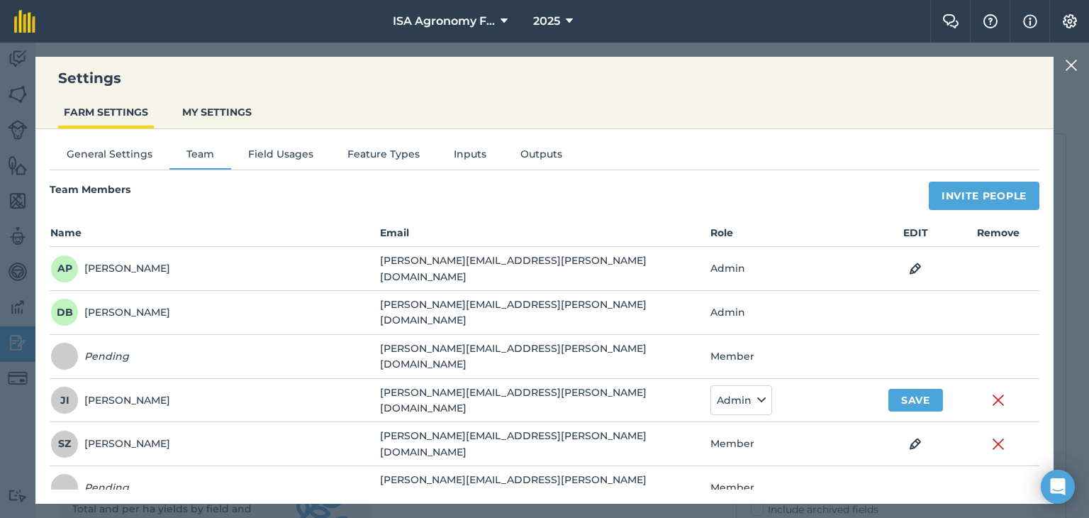
click at [850, 82] on h3 "Settings" at bounding box center [544, 78] width 1018 height 20
click at [738, 346] on td "Member" at bounding box center [792, 357] width 165 height 44
click at [743, 432] on td "Member" at bounding box center [792, 444] width 165 height 44
click at [910, 391] on button "Save" at bounding box center [916, 400] width 55 height 23
click at [912, 435] on img at bounding box center [915, 443] width 13 height 17
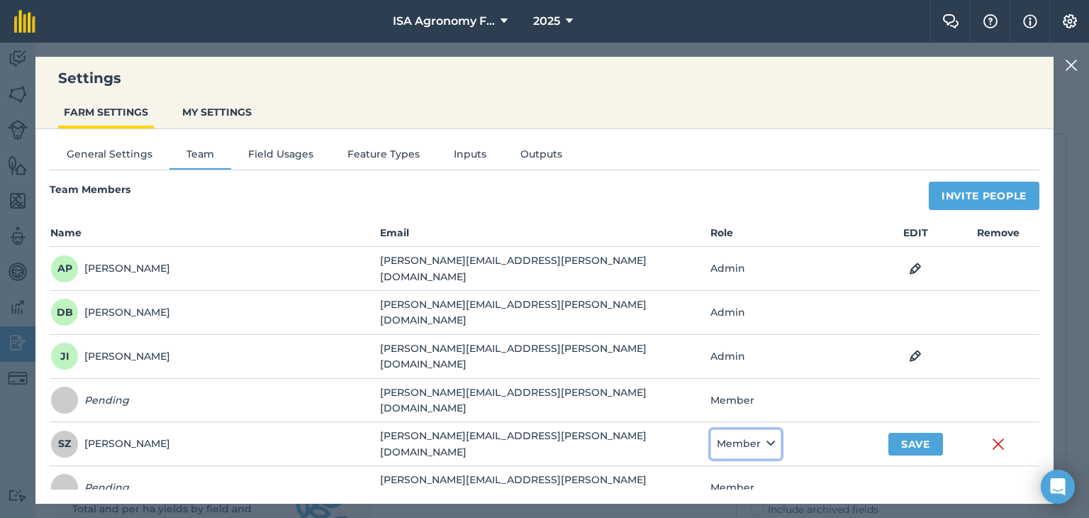
click at [760, 435] on button "Member" at bounding box center [746, 444] width 71 height 30
click at [750, 470] on h4 "Admin" at bounding box center [817, 478] width 200 height 16
select select "ADMIN"
click at [921, 435] on button "Save" at bounding box center [916, 444] width 55 height 23
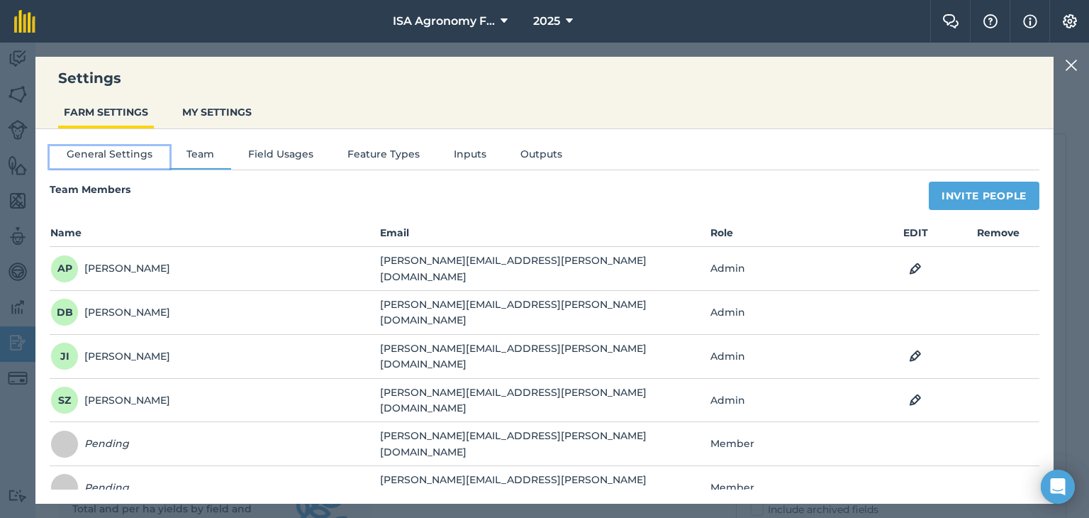
click at [108, 157] on button "General Settings" at bounding box center [110, 156] width 120 height 21
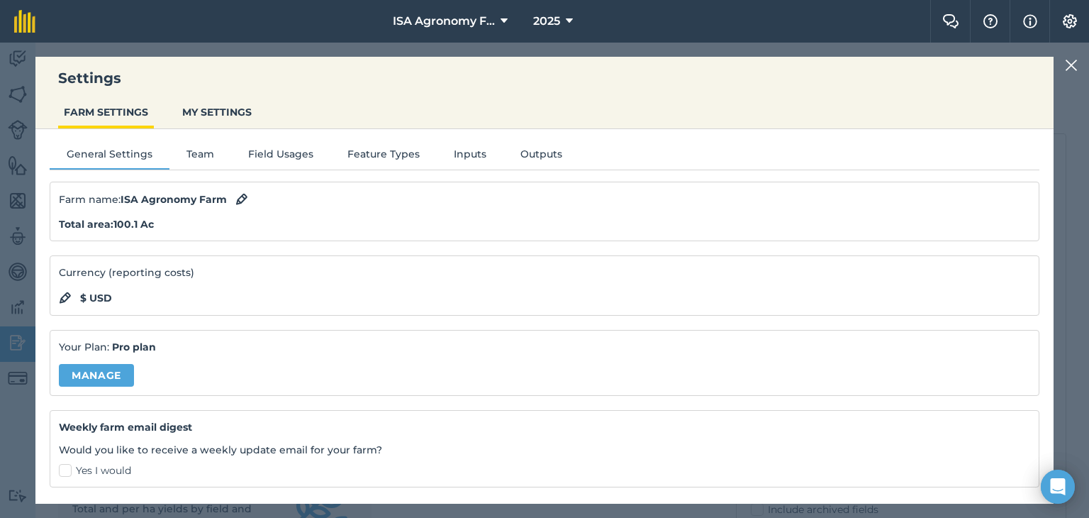
click at [187, 171] on div "General Settings Team Field Usages Feature Types Inputs Outputs Farm name : ISA…" at bounding box center [544, 309] width 1018 height 360
click at [269, 151] on button "Field Usages" at bounding box center [280, 156] width 99 height 21
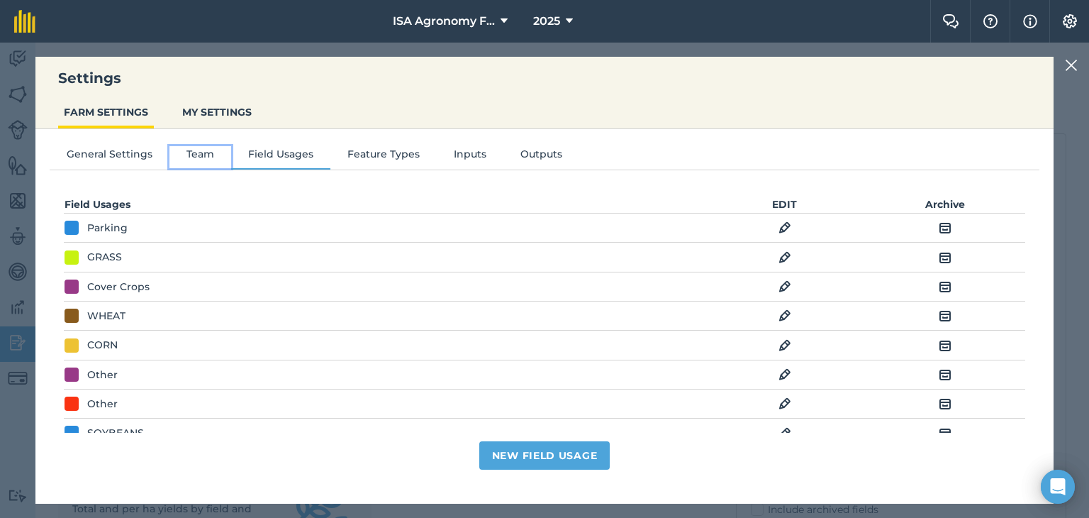
click at [201, 157] on button "Team" at bounding box center [201, 156] width 62 height 21
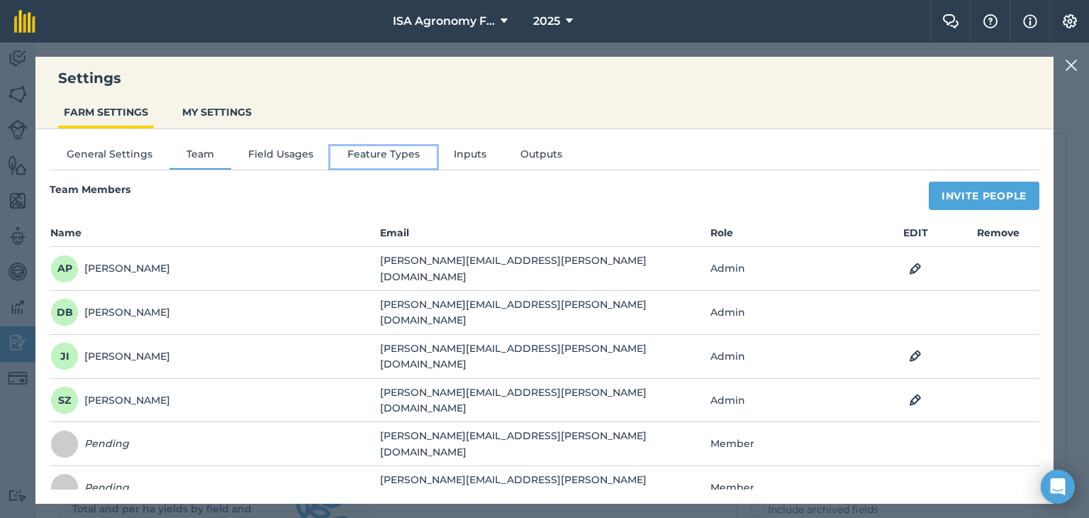
click at [389, 157] on button "Feature Types" at bounding box center [383, 156] width 106 height 21
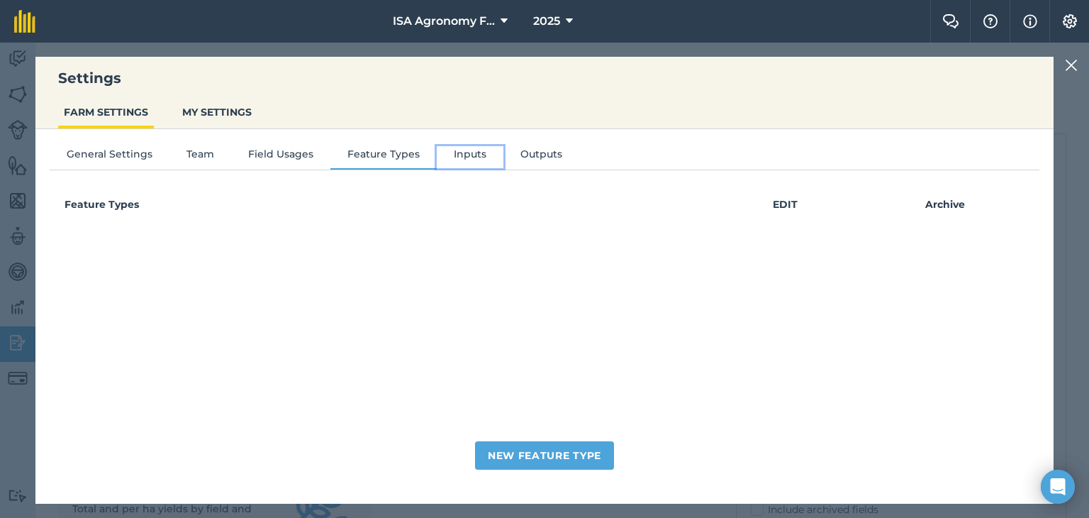
click at [448, 154] on button "Inputs" at bounding box center [470, 156] width 67 height 21
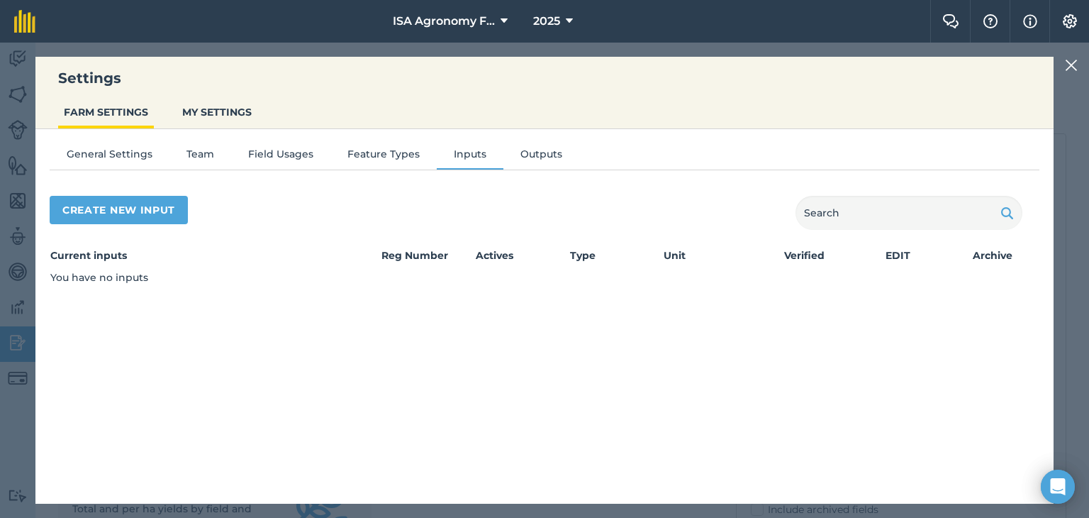
click at [1077, 62] on img at bounding box center [1071, 65] width 13 height 17
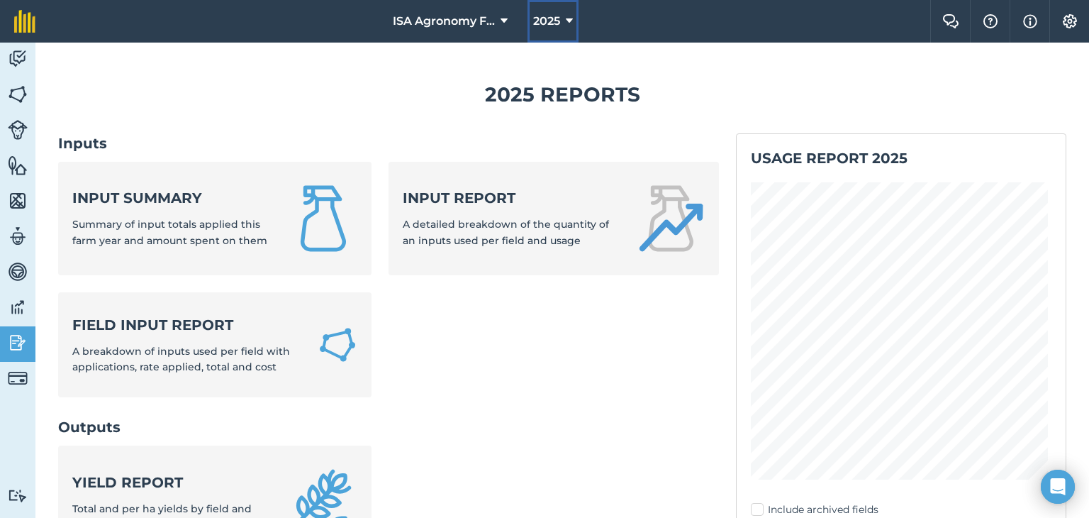
click at [564, 18] on button "2025" at bounding box center [553, 21] width 51 height 43
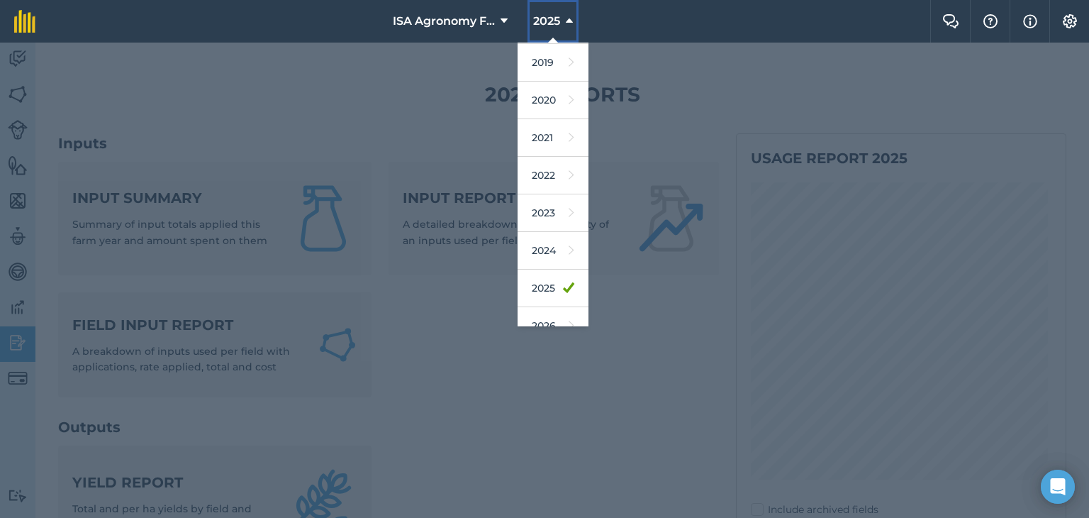
scroll to position [91, 0]
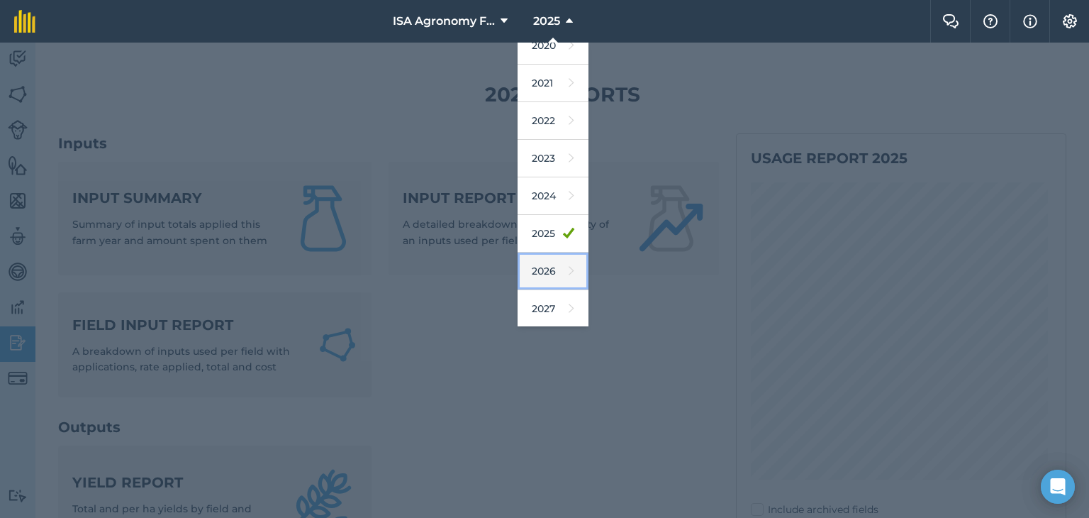
click at [548, 263] on link "2026" at bounding box center [553, 271] width 71 height 38
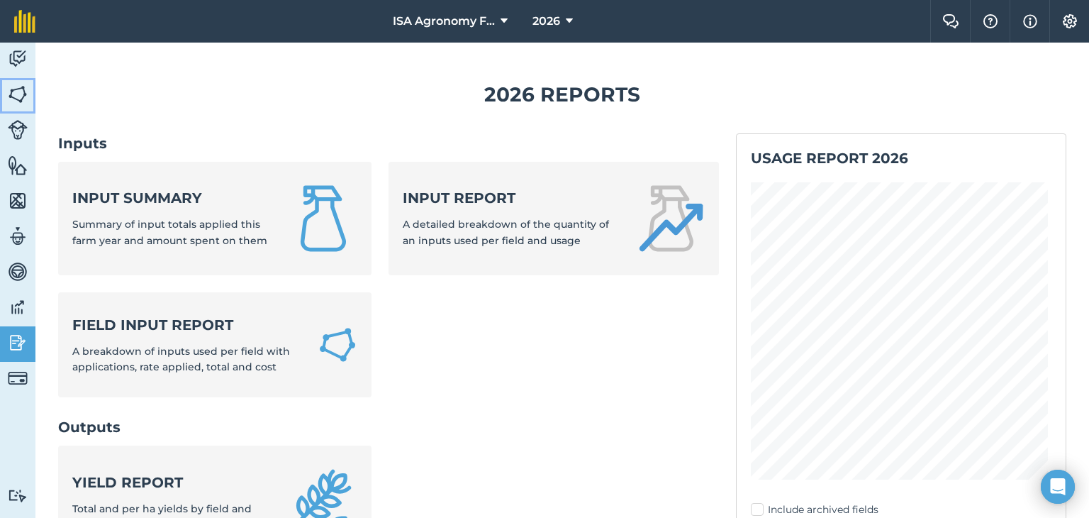
click at [19, 94] on img at bounding box center [18, 94] width 20 height 21
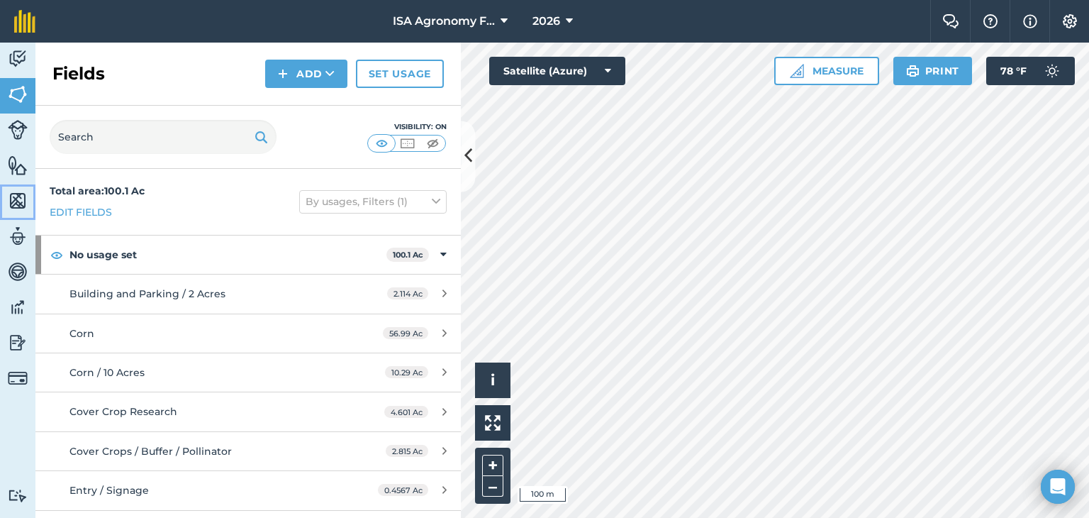
click at [6, 195] on link "Maps" at bounding box center [17, 201] width 35 height 35
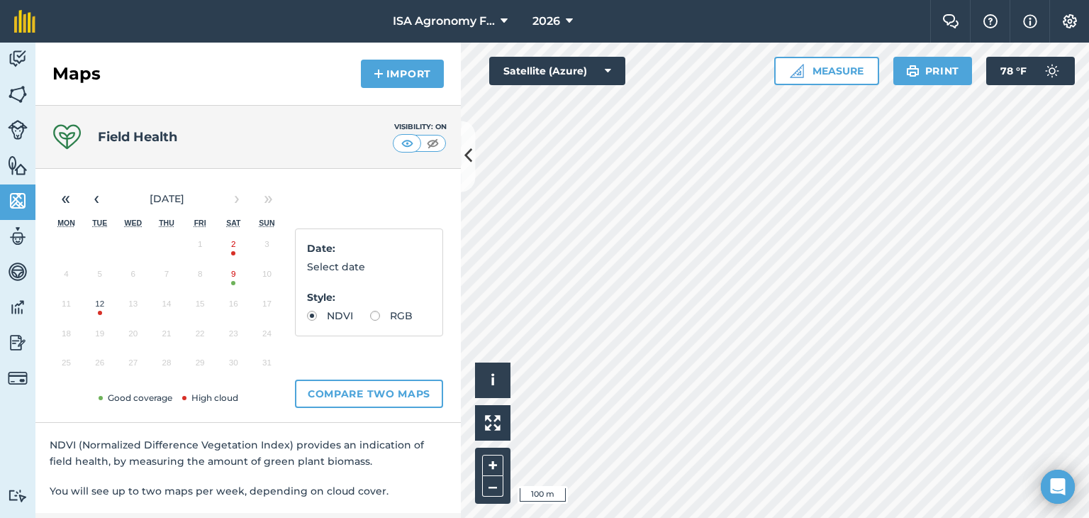
click at [236, 279] on button "9" at bounding box center [233, 277] width 33 height 30
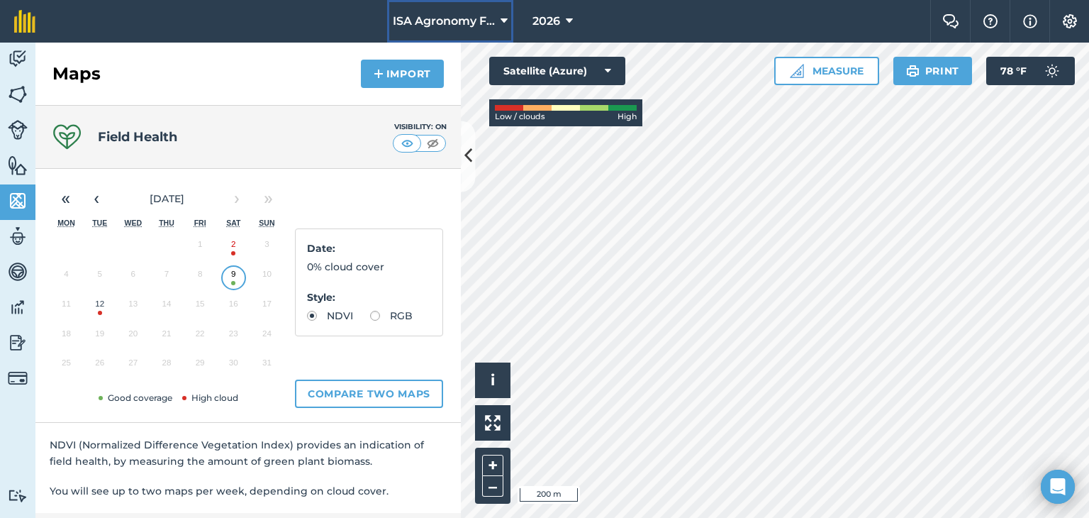
click at [464, 26] on span "ISA Agronomy Farm" at bounding box center [444, 21] width 102 height 17
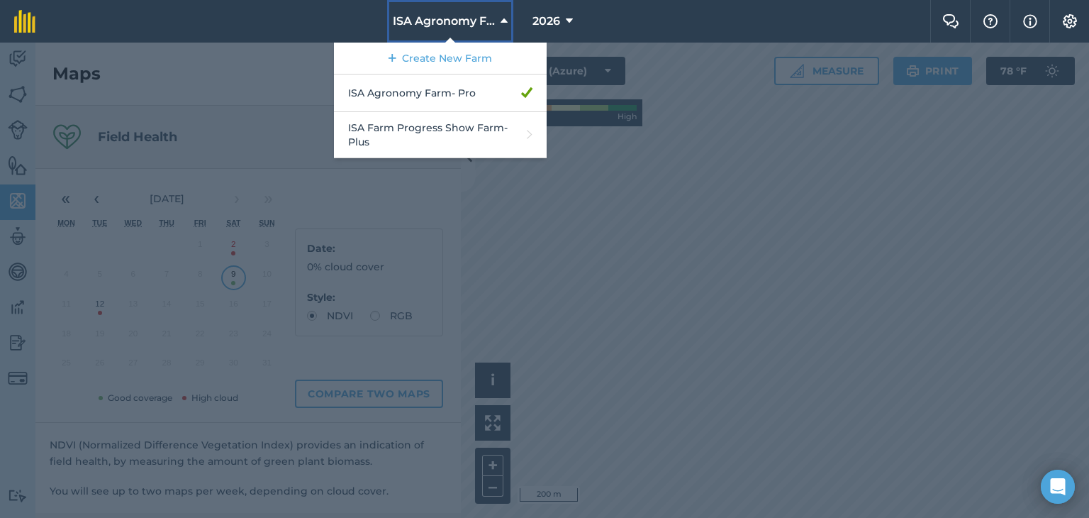
click at [468, 16] on span "ISA Agronomy Farm" at bounding box center [444, 21] width 102 height 17
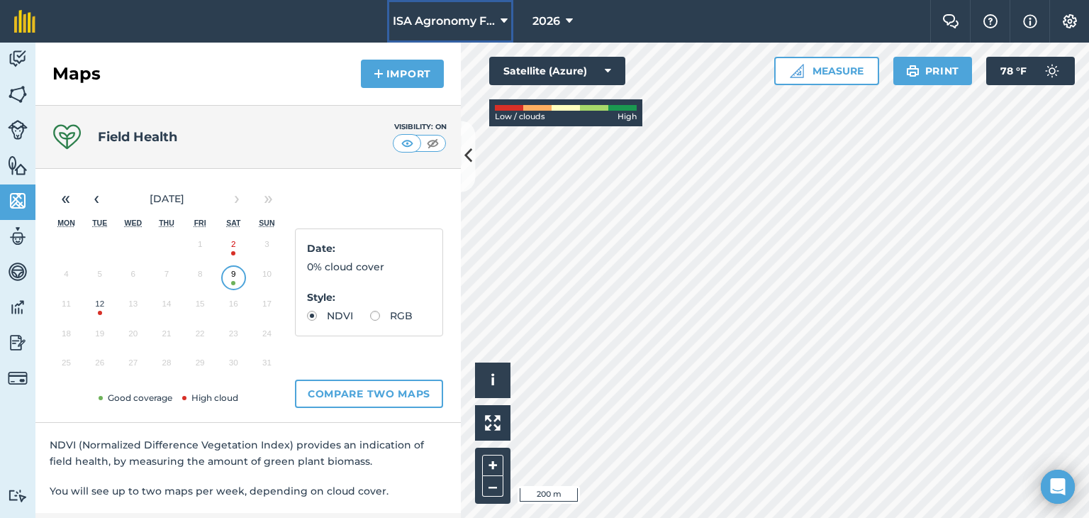
click at [465, 23] on span "ISA Agronomy Farm" at bounding box center [444, 21] width 102 height 17
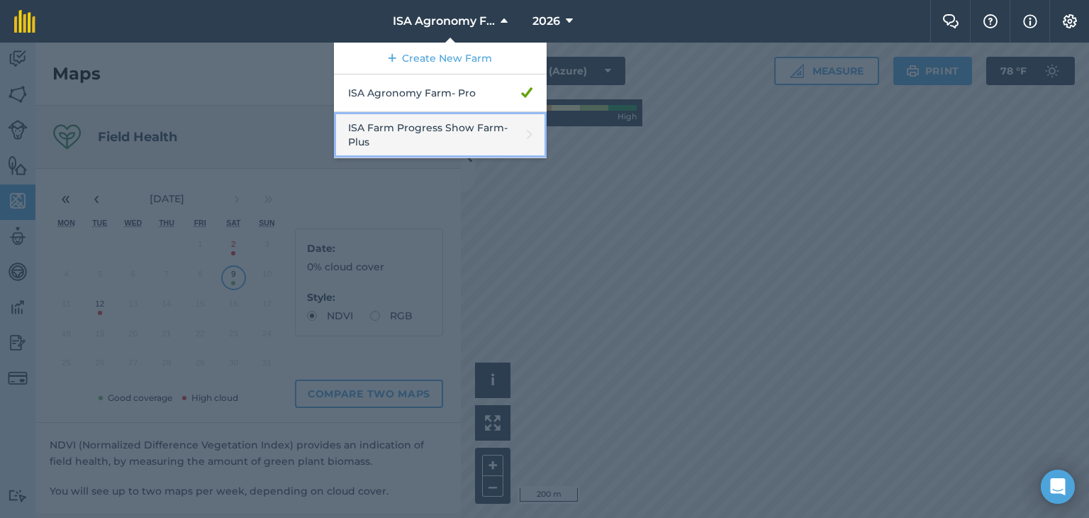
click at [448, 132] on link "ISA Farm Progress Show Farm - Plus" at bounding box center [440, 135] width 213 height 46
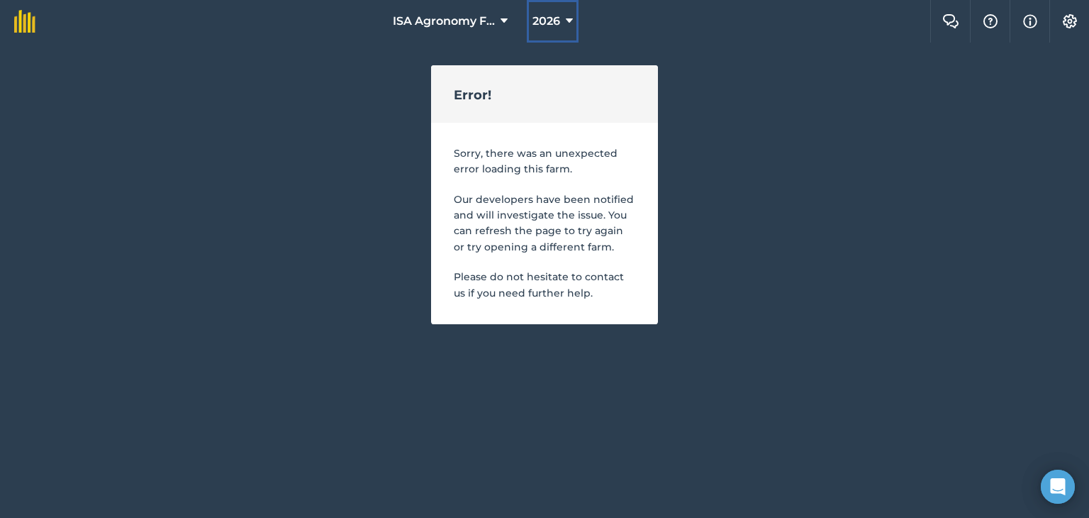
click at [576, 21] on button "2026" at bounding box center [553, 21] width 52 height 43
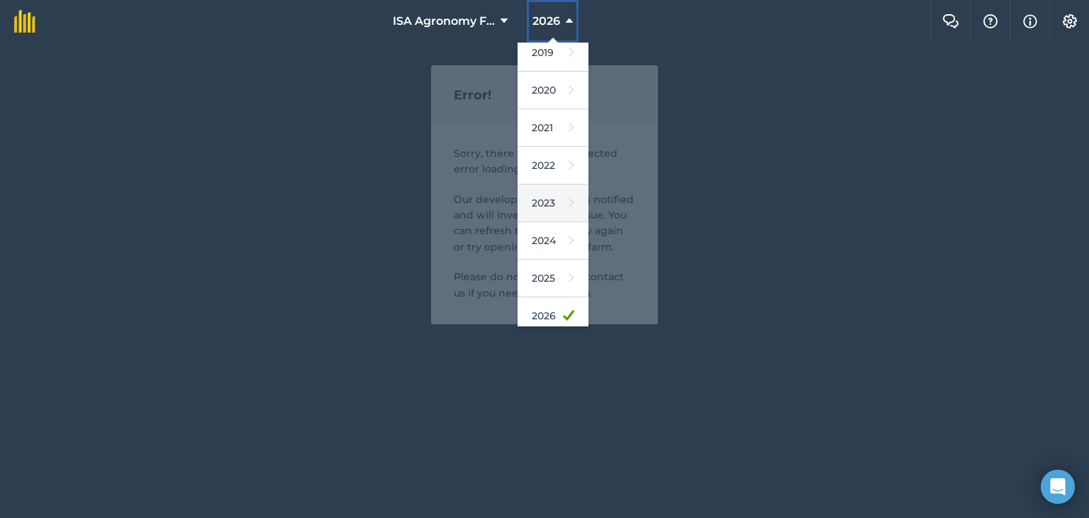
scroll to position [71, 0]
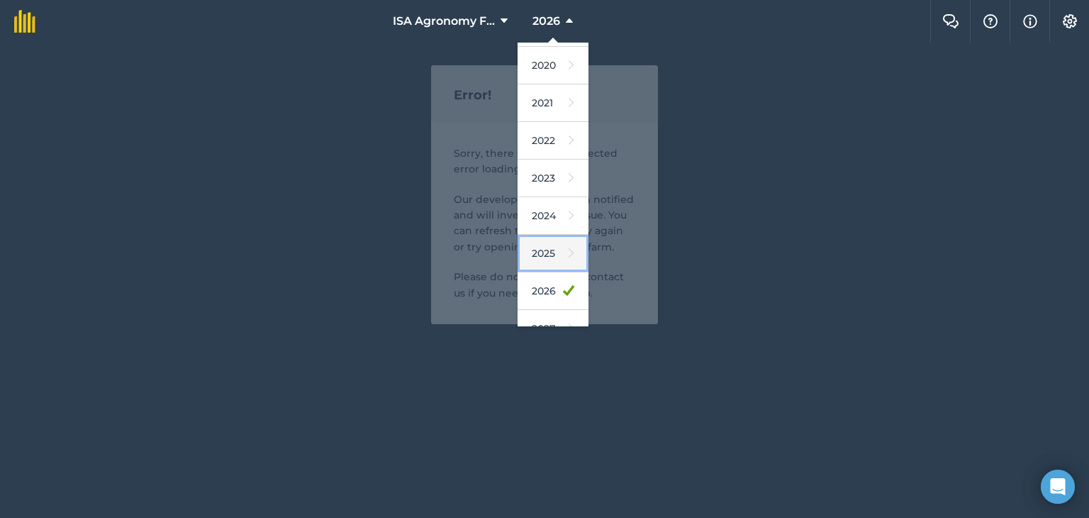
click at [554, 250] on link "2025" at bounding box center [553, 254] width 71 height 38
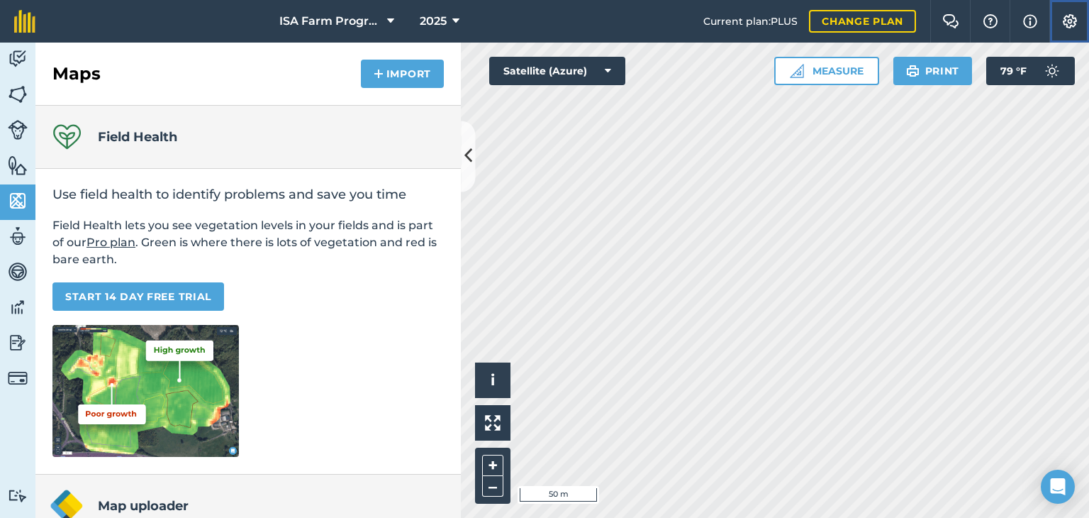
click at [1064, 24] on img at bounding box center [1070, 21] width 17 height 14
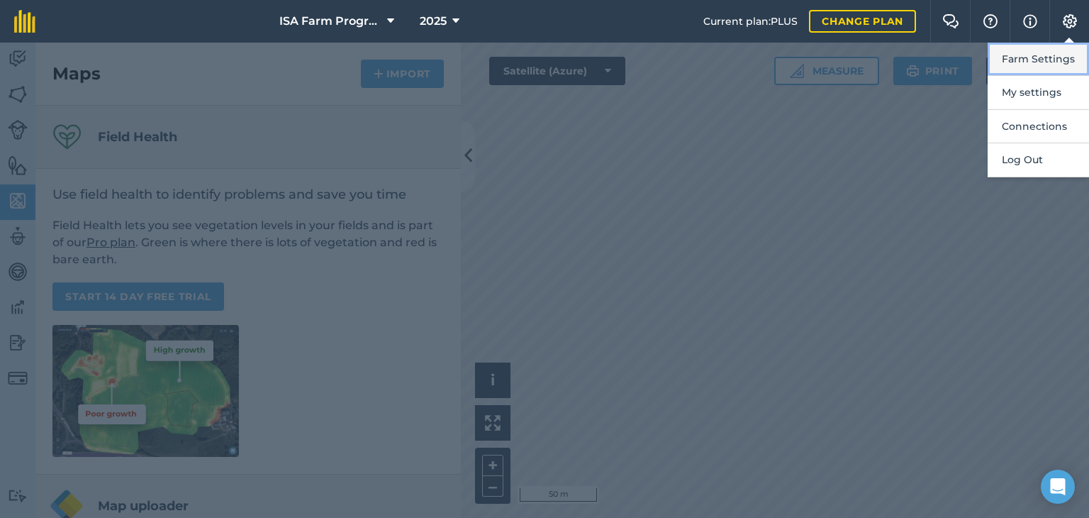
click at [1030, 63] on button "Farm Settings" at bounding box center [1038, 59] width 101 height 33
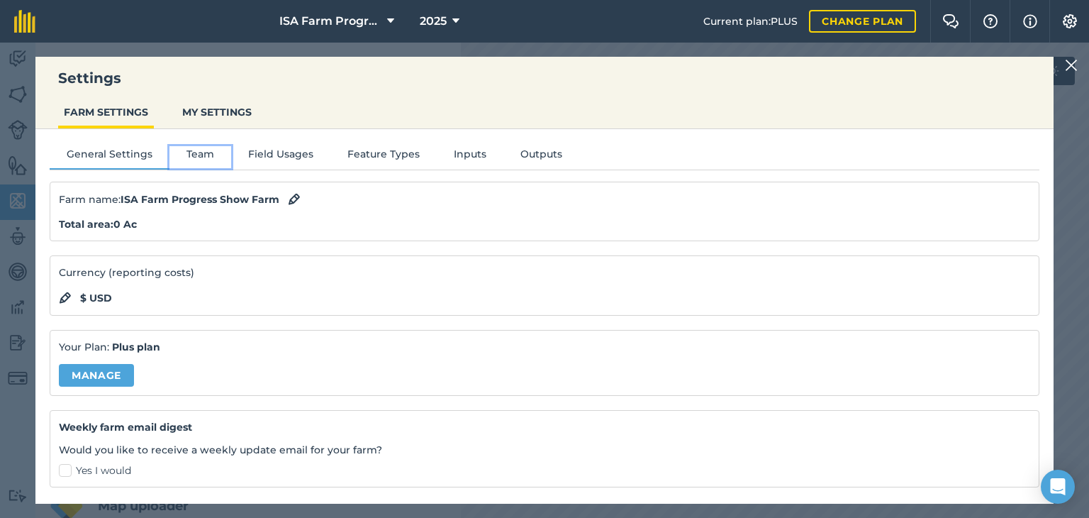
click at [203, 162] on button "Team" at bounding box center [201, 156] width 62 height 21
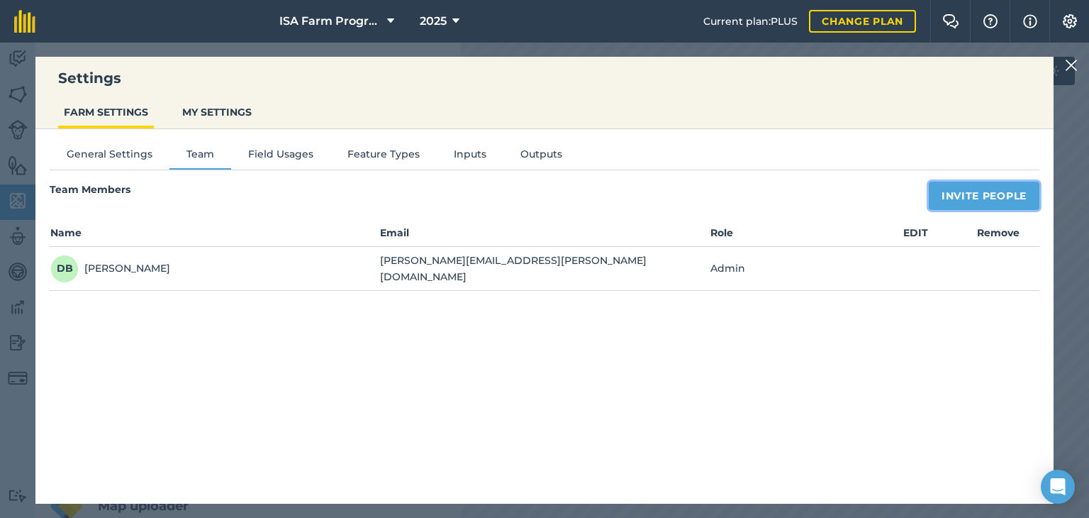
click at [980, 197] on button "Invite People" at bounding box center [984, 196] width 111 height 28
select select "MEMBER"
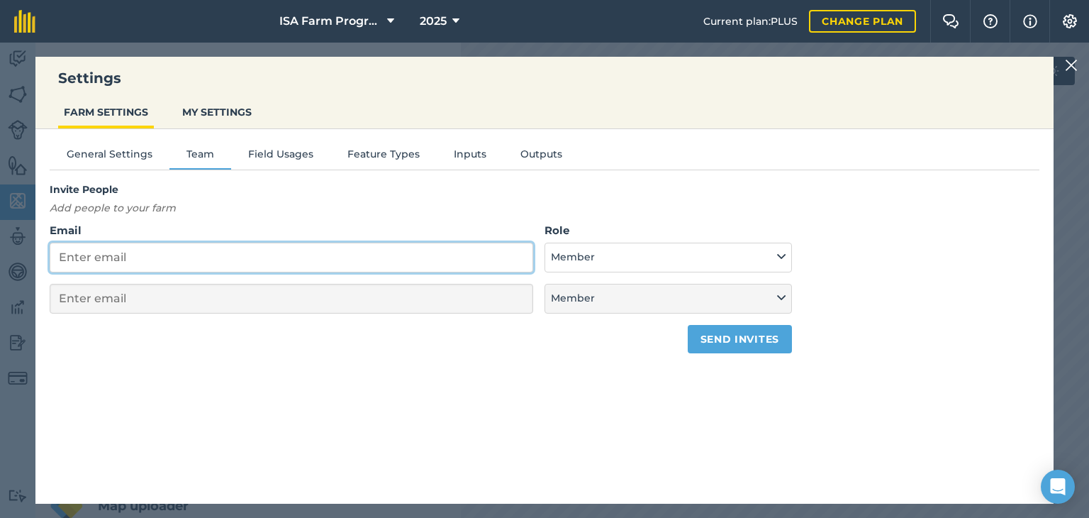
click at [275, 253] on input "Email" at bounding box center [292, 258] width 484 height 30
type input "a"
select select "MEMBER"
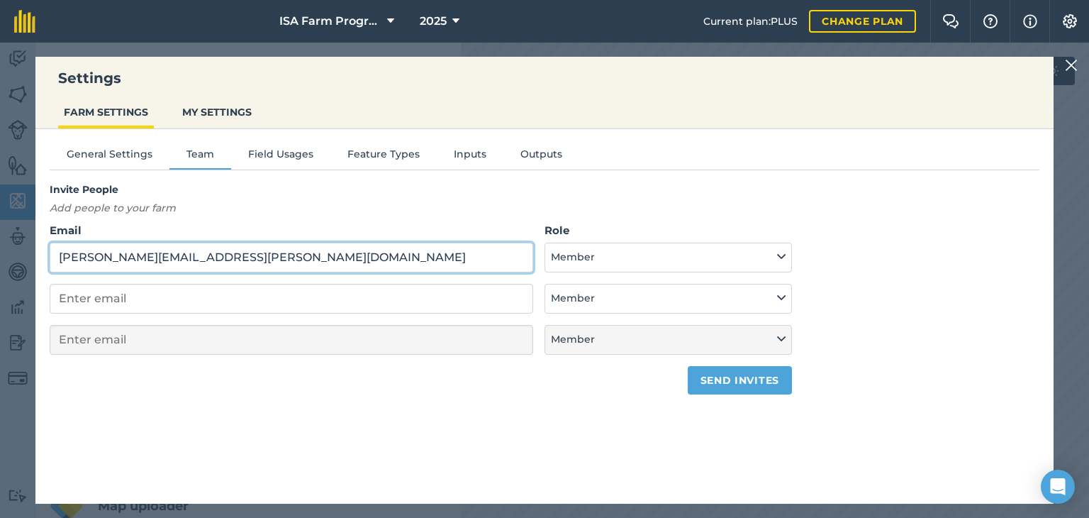
type input "[PERSON_NAME][EMAIL_ADDRESS][PERSON_NAME][DOMAIN_NAME]"
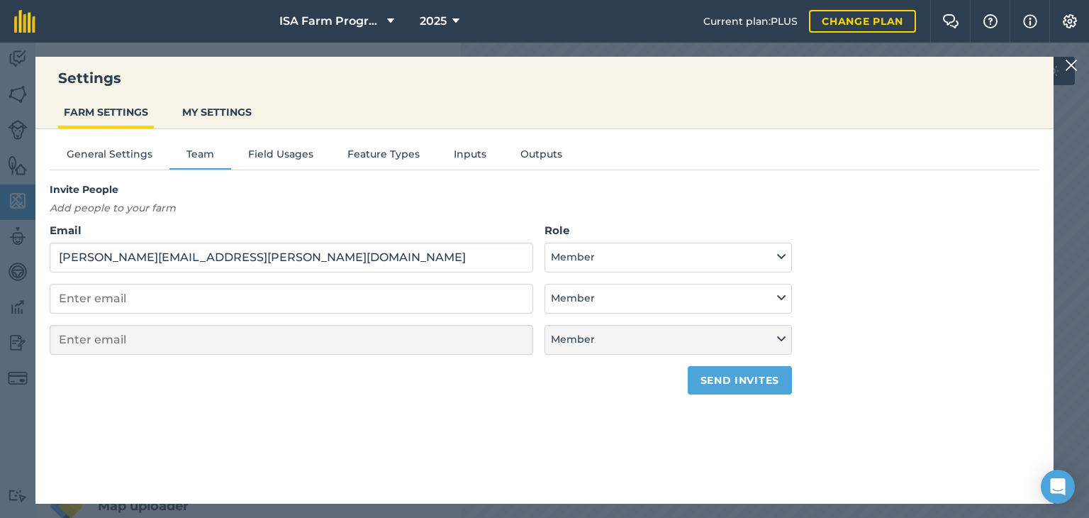
scroll to position [7, 0]
click at [582, 250] on button "Member" at bounding box center [669, 258] width 248 height 30
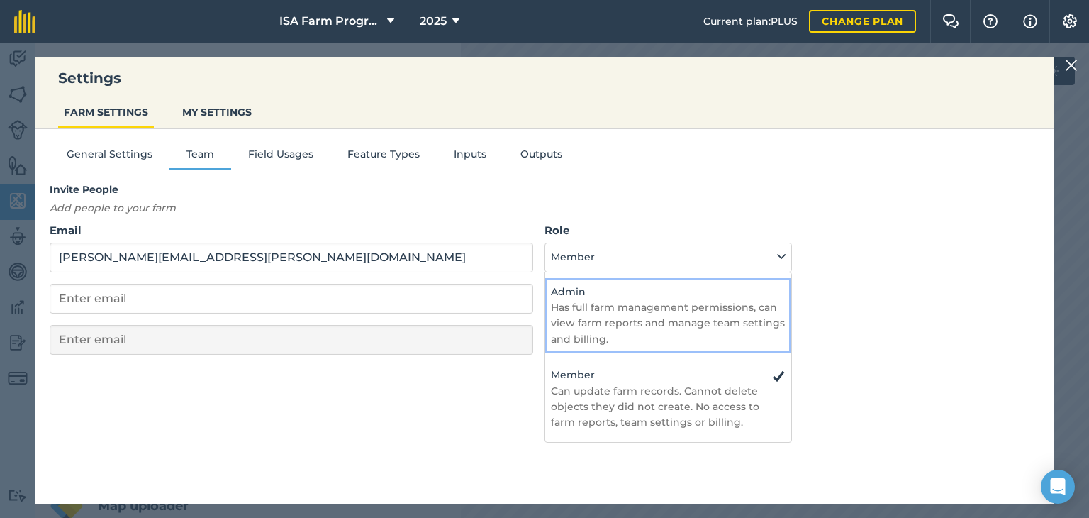
click at [574, 307] on p "Has full farm management permissions, can view farm reports and manage team set…" at bounding box center [668, 323] width 235 height 48
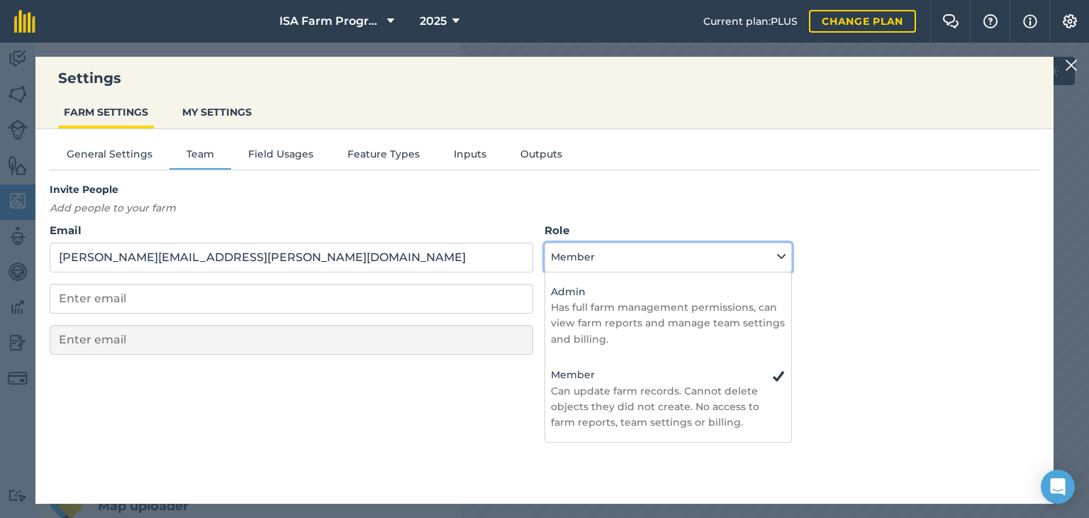
select select "ADMIN"
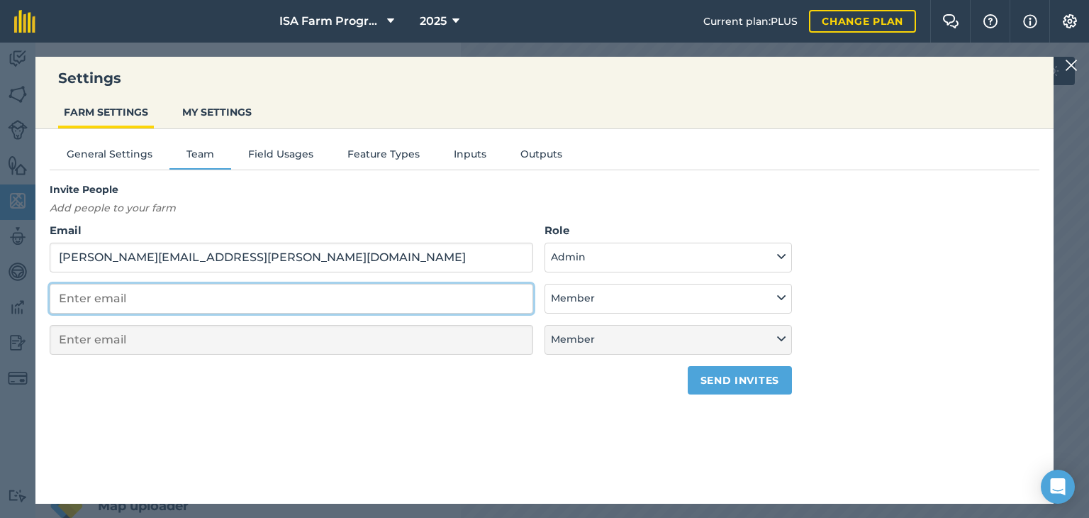
click at [312, 299] on input "email" at bounding box center [292, 299] width 484 height 30
type input "j"
select select "MEMBER"
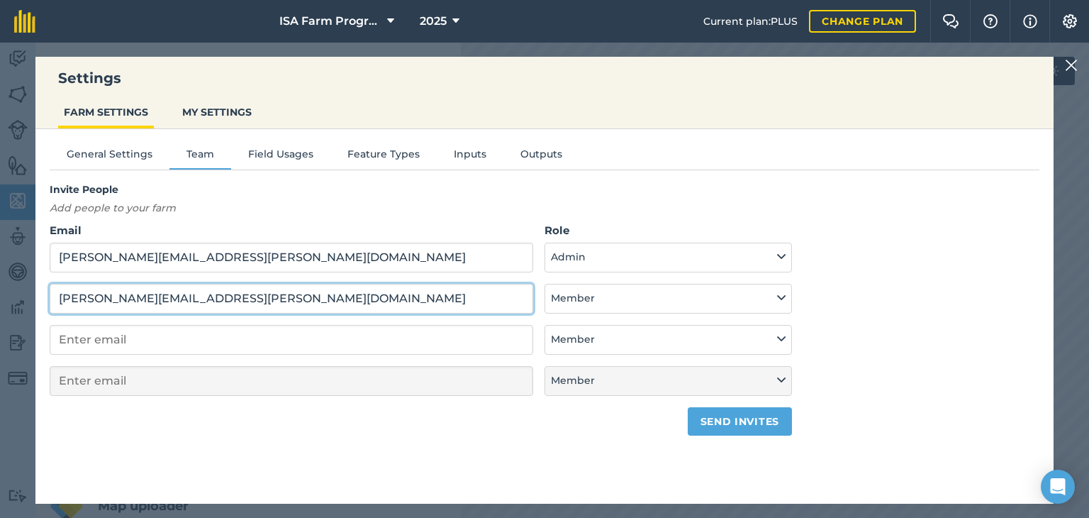
type input "[PERSON_NAME][EMAIL_ADDRESS][PERSON_NAME][DOMAIN_NAME]"
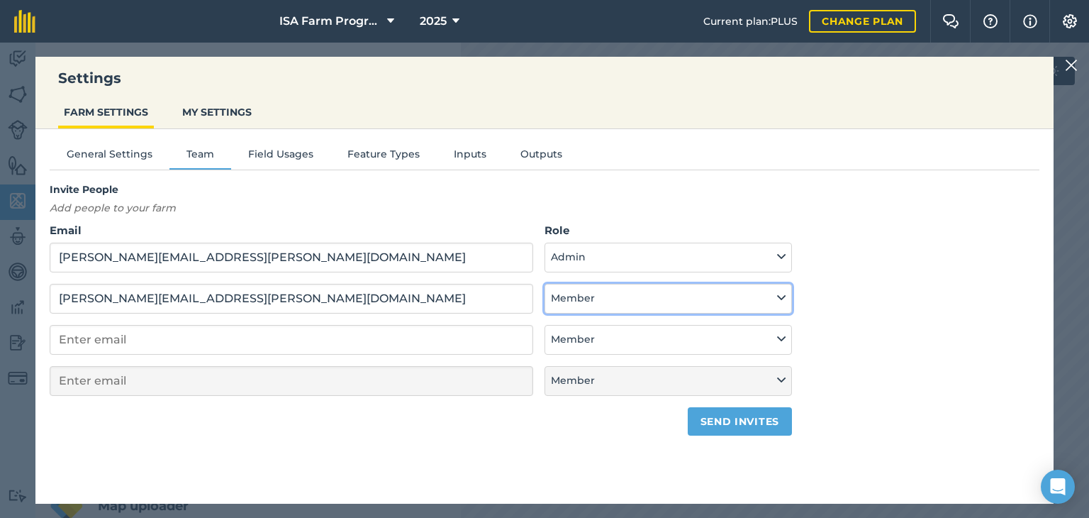
click at [621, 301] on button "Member" at bounding box center [669, 299] width 248 height 30
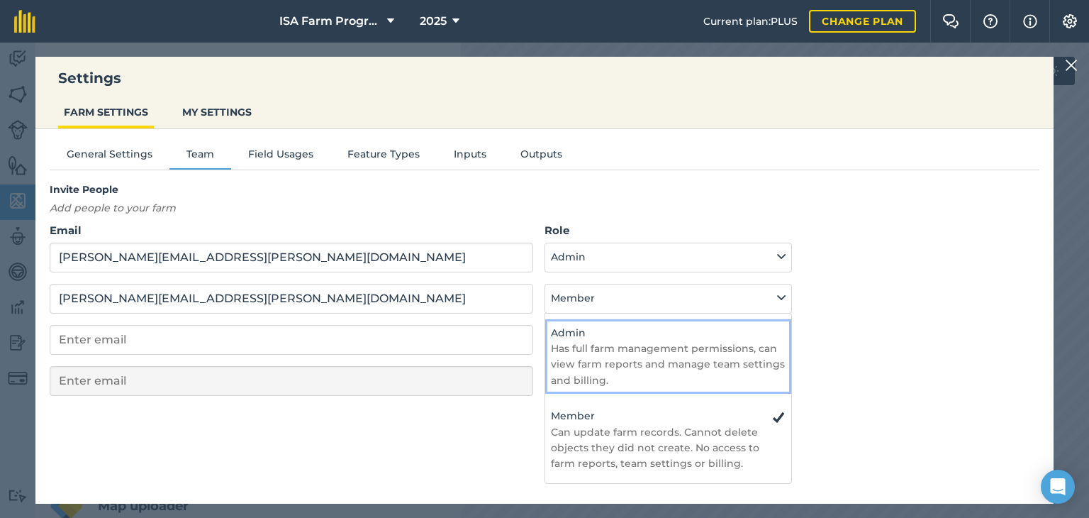
click at [607, 333] on h4 "Admin" at bounding box center [668, 333] width 235 height 16
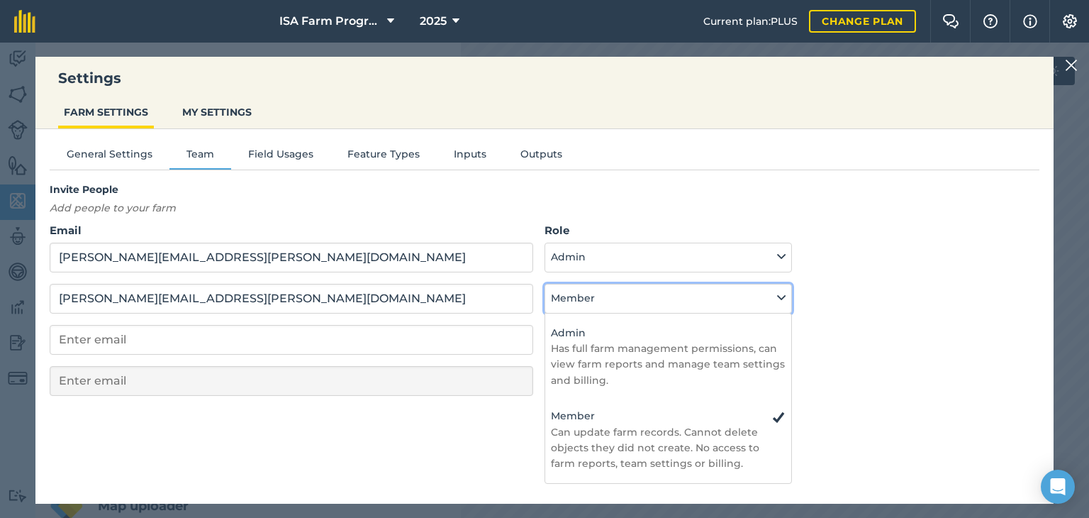
select select "ADMIN"
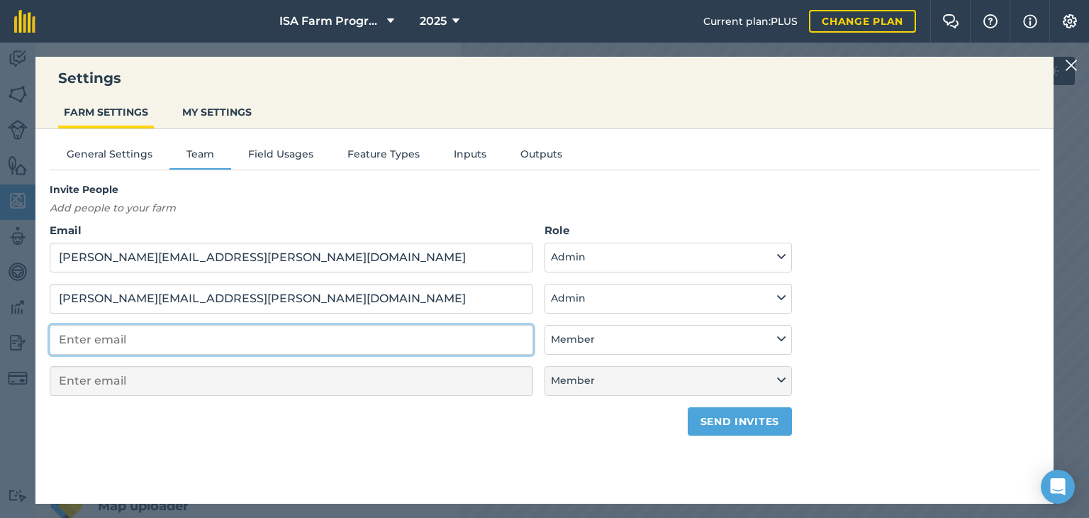
click at [287, 346] on input "email" at bounding box center [292, 340] width 484 height 30
click at [187, 333] on input "email" at bounding box center [292, 340] width 484 height 30
type input "s"
select select "MEMBER"
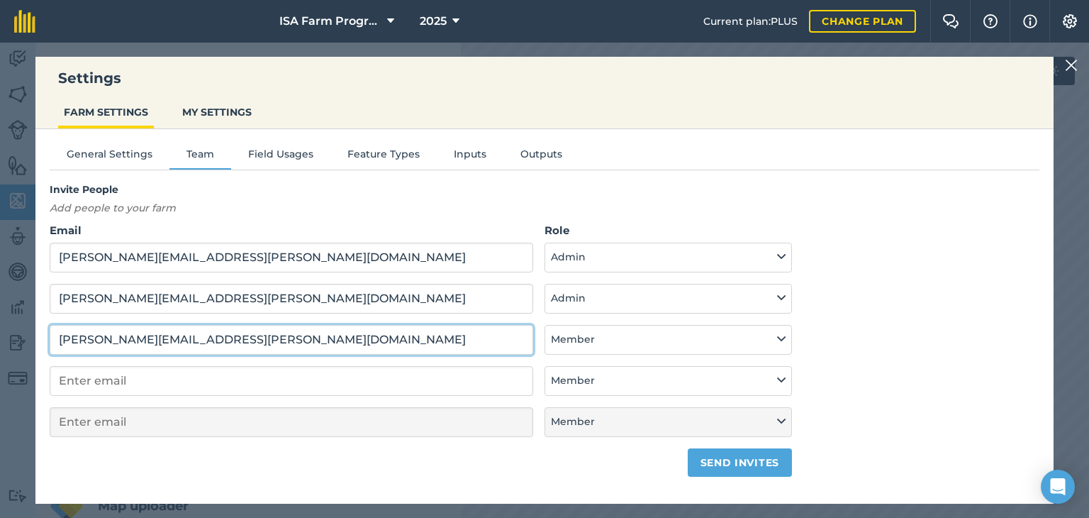
type input "[PERSON_NAME][EMAIL_ADDRESS][PERSON_NAME][DOMAIN_NAME]"
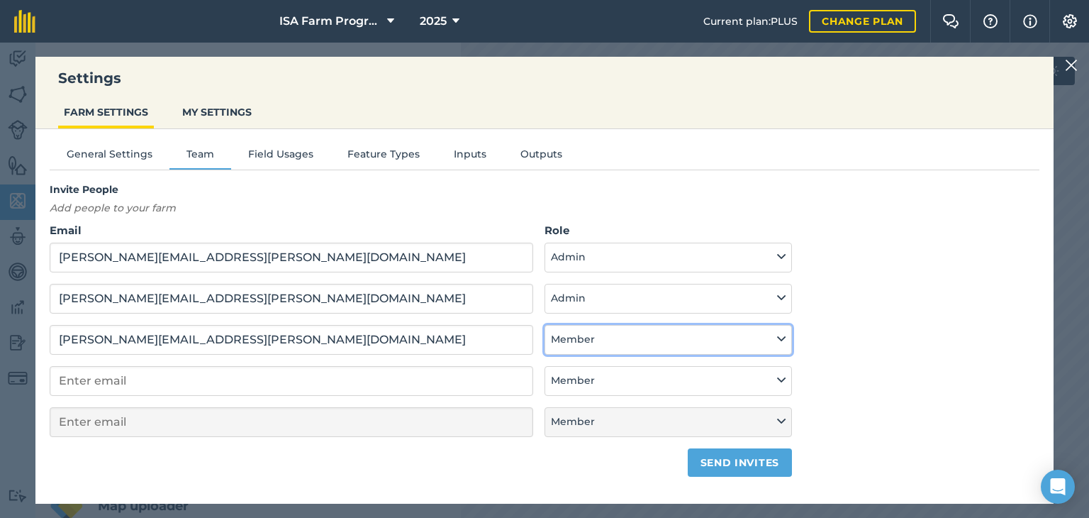
click at [622, 333] on button "Member" at bounding box center [669, 340] width 248 height 30
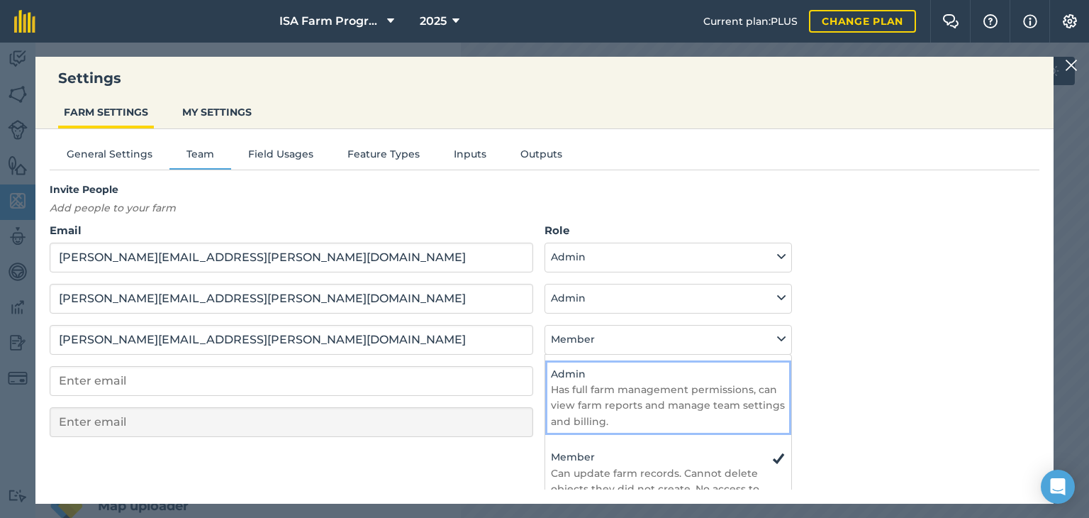
click at [618, 369] on h4 "Admin" at bounding box center [668, 374] width 235 height 16
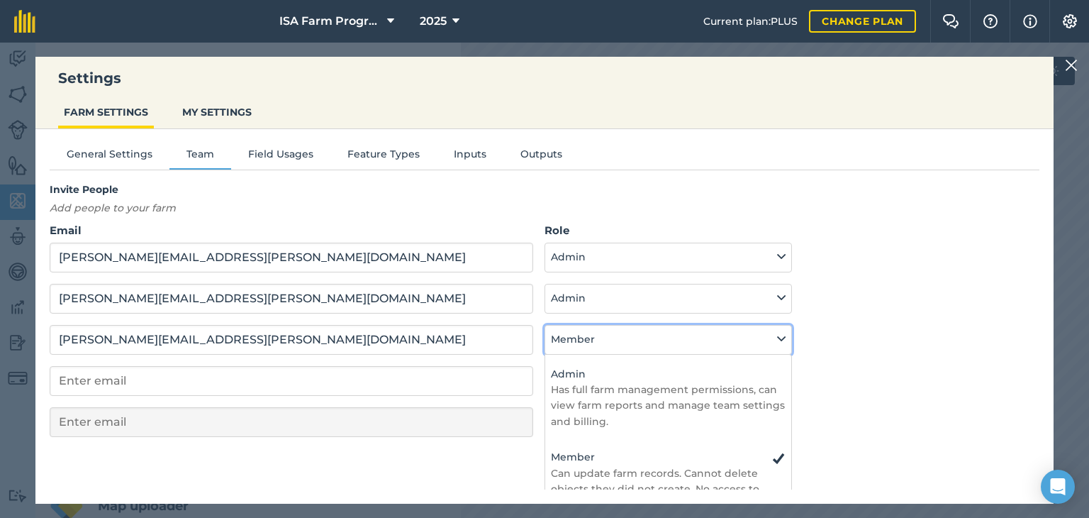
select select "ADMIN"
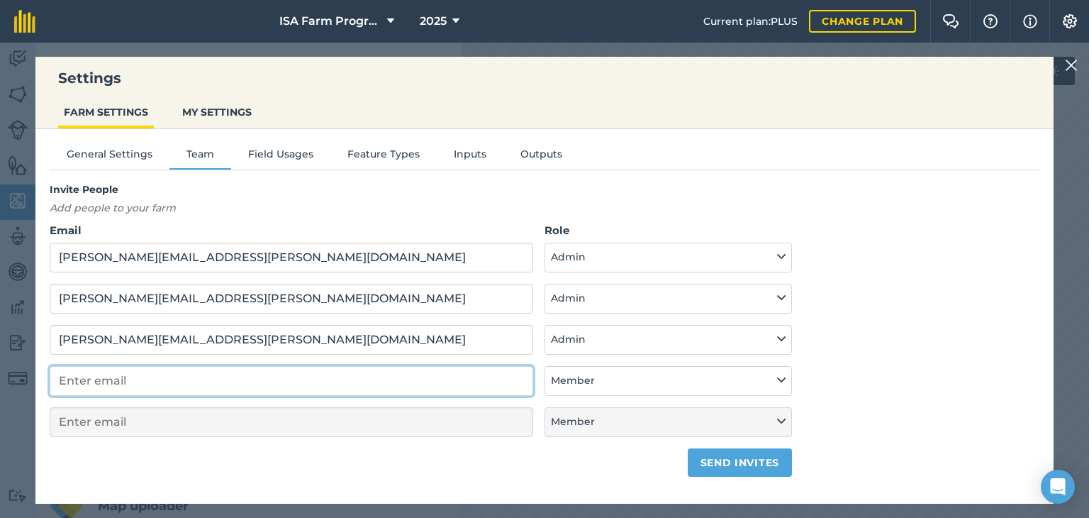
click at [448, 387] on input "email" at bounding box center [292, 381] width 484 height 30
type input "s"
select select "MEMBER"
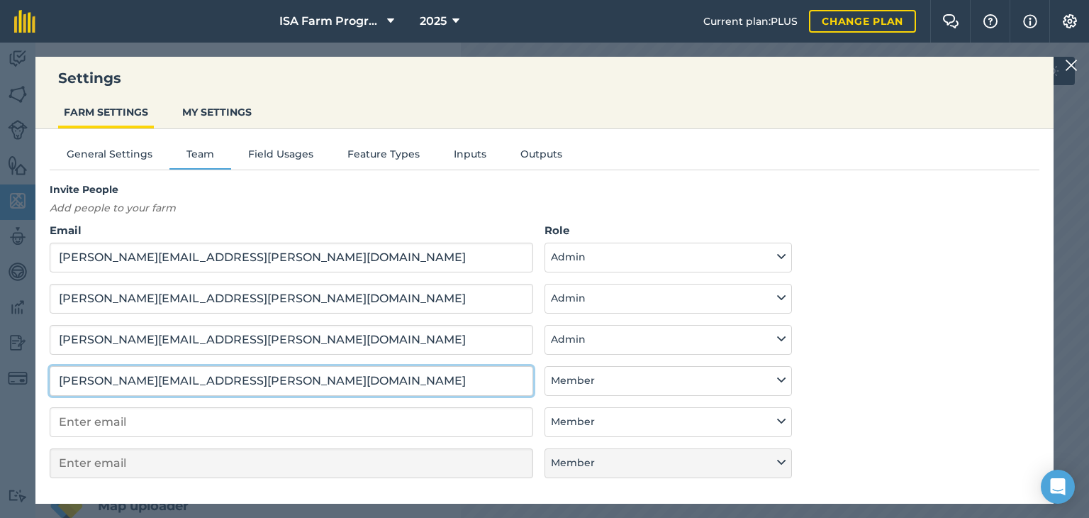
type input "[PERSON_NAME][EMAIL_ADDRESS][PERSON_NAME][DOMAIN_NAME]"
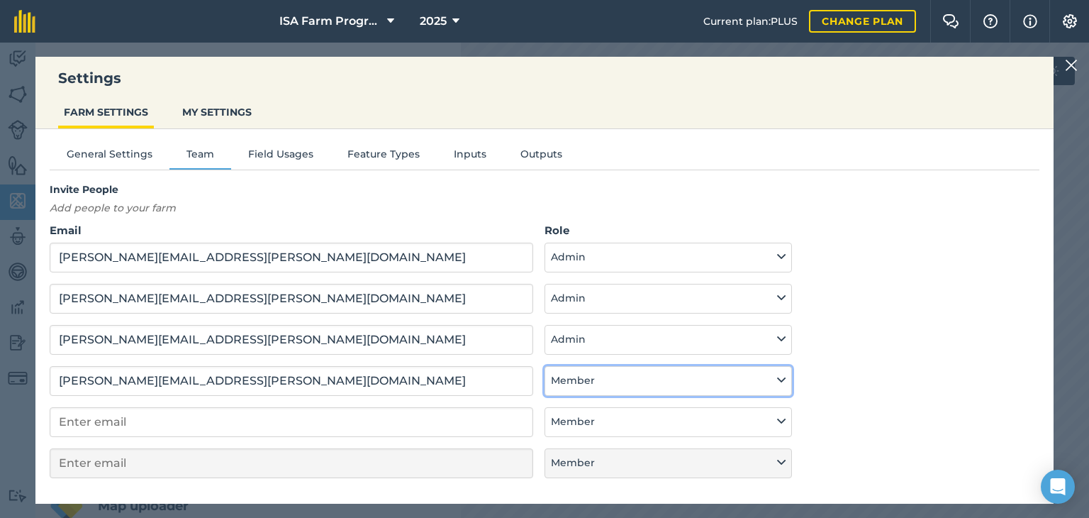
click at [611, 379] on button "Member" at bounding box center [669, 381] width 248 height 30
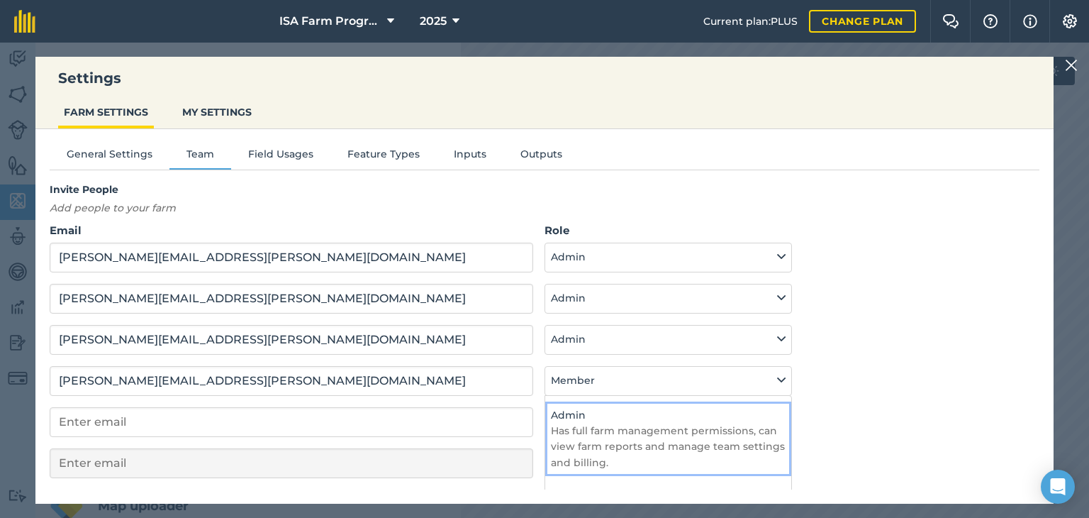
click at [597, 418] on h4 "Admin" at bounding box center [668, 415] width 235 height 16
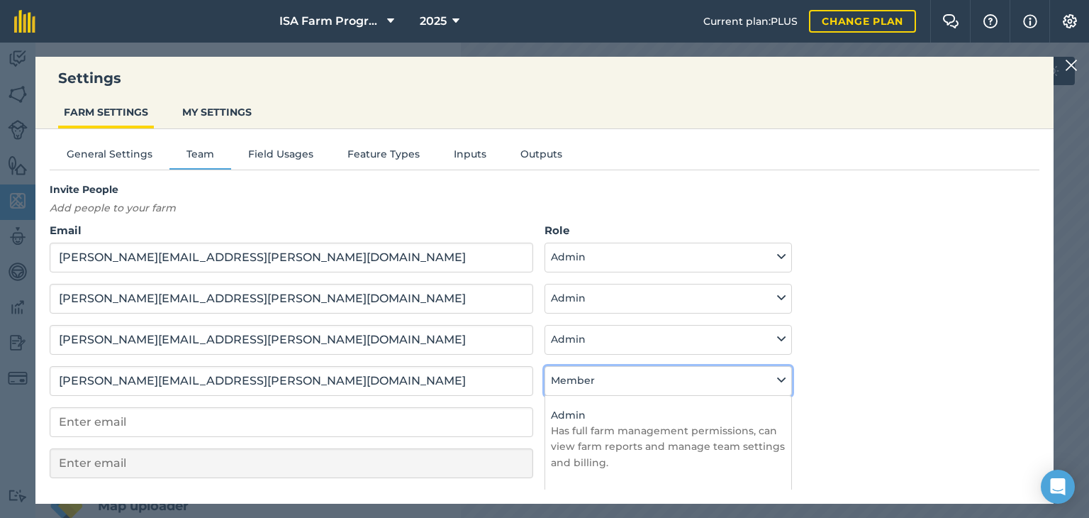
select select "ADMIN"
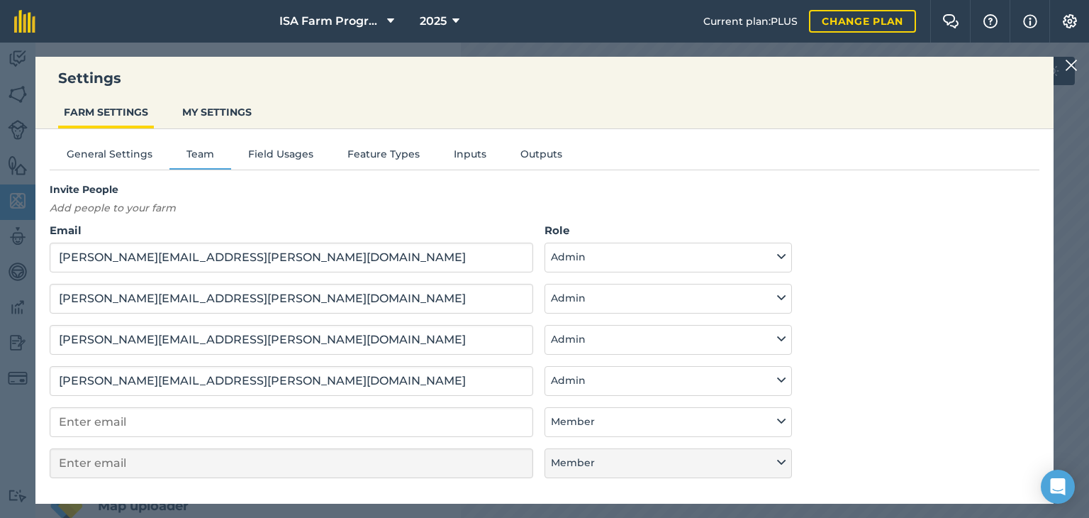
click at [345, 439] on form "Email [PERSON_NAME][EMAIL_ADDRESS][PERSON_NAME][DOMAIN_NAME] Role Admin - Has f…" at bounding box center [421, 370] width 743 height 296
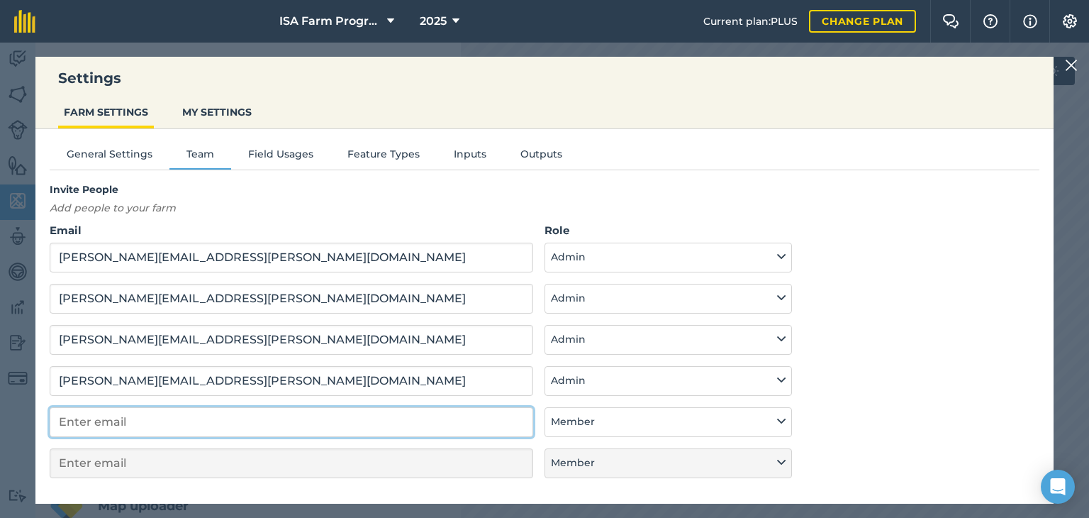
click at [348, 426] on input "email" at bounding box center [292, 422] width 484 height 30
type input "d"
select select "MEMBER"
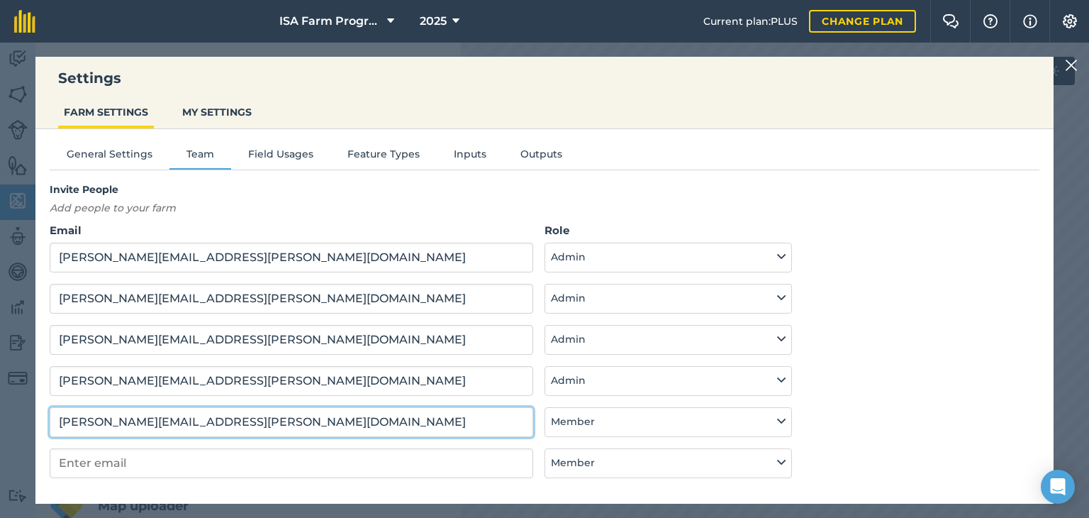
type input "[PERSON_NAME][EMAIL_ADDRESS][PERSON_NAME][DOMAIN_NAME]"
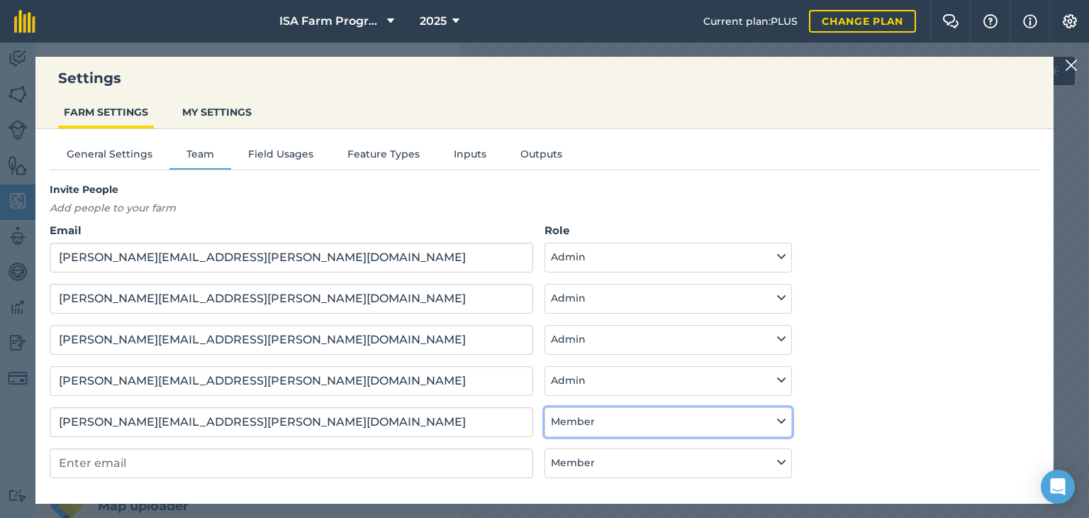
click at [590, 416] on button "Member" at bounding box center [669, 422] width 248 height 30
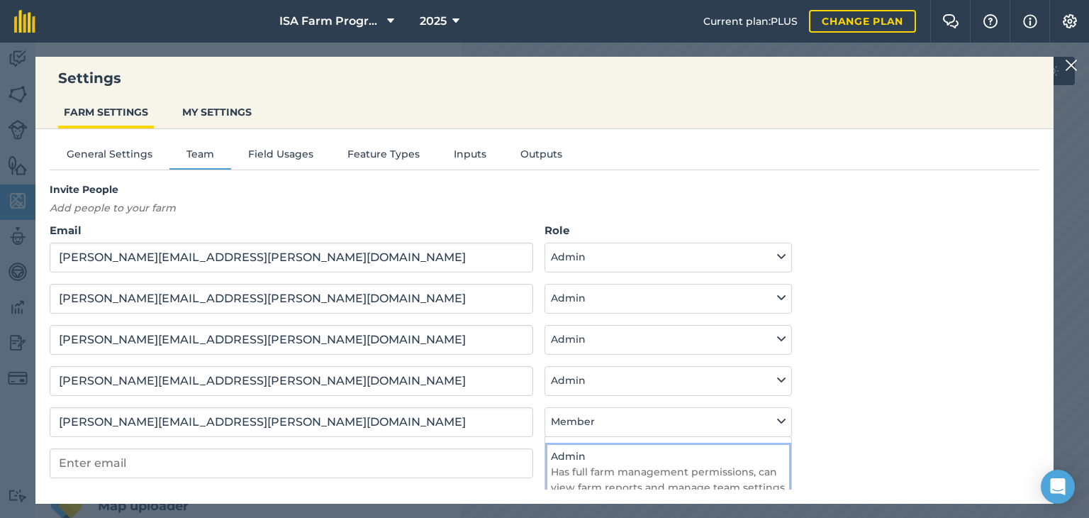
click at [572, 448] on h4 "Admin" at bounding box center [668, 456] width 235 height 16
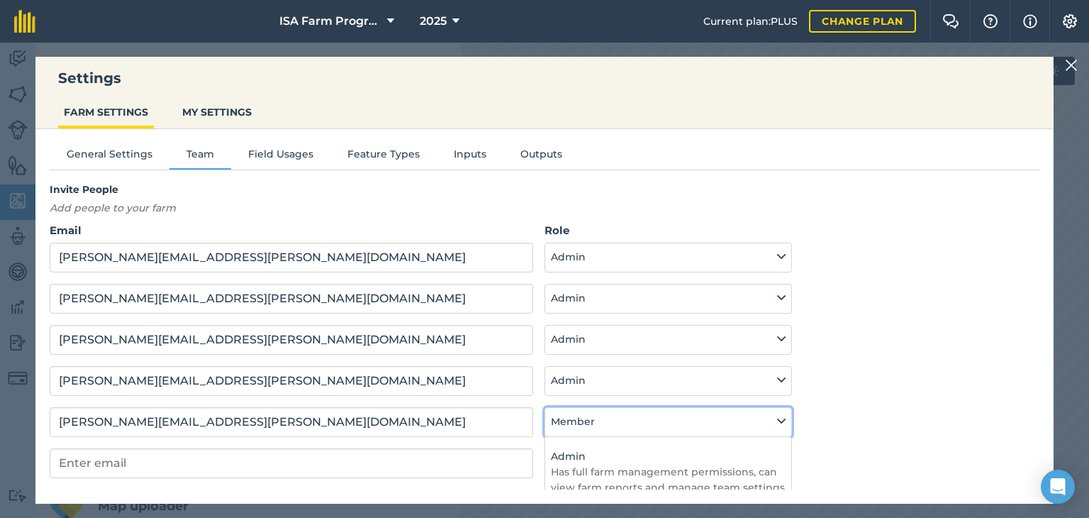
select select "ADMIN"
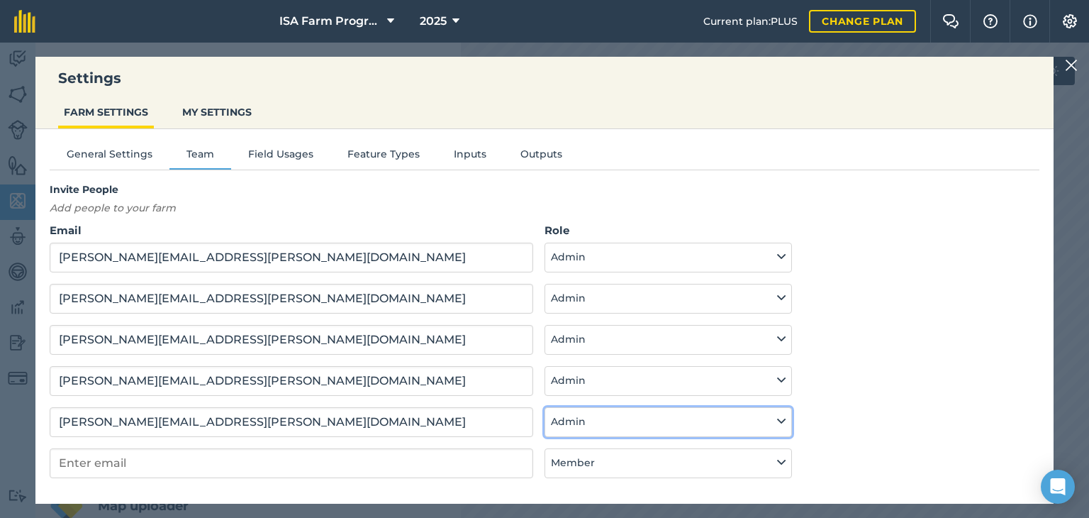
scroll to position [68, 0]
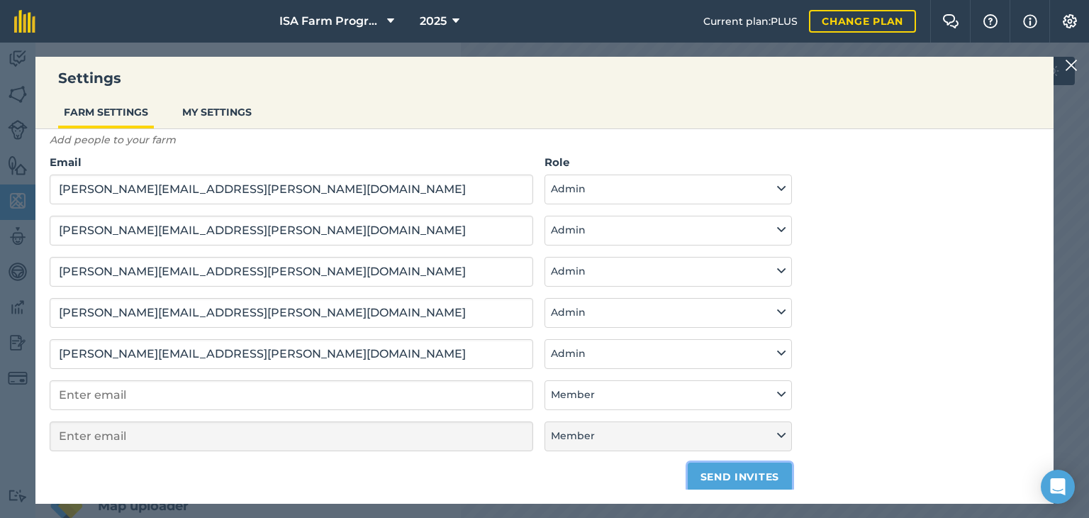
click at [758, 479] on button "Send invites" at bounding box center [740, 476] width 104 height 28
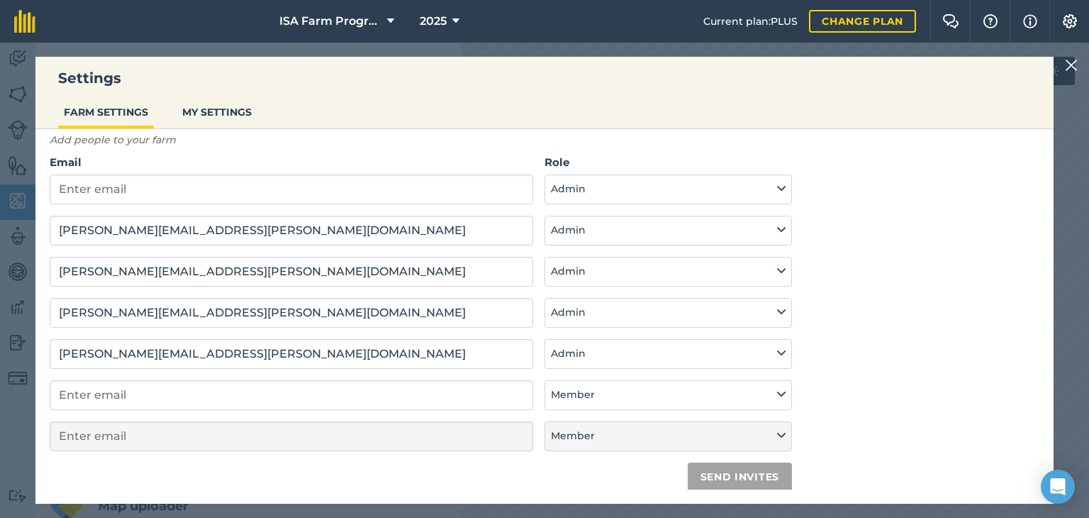
scroll to position [0, 0]
